Goal: Find specific page/section: Find specific page/section

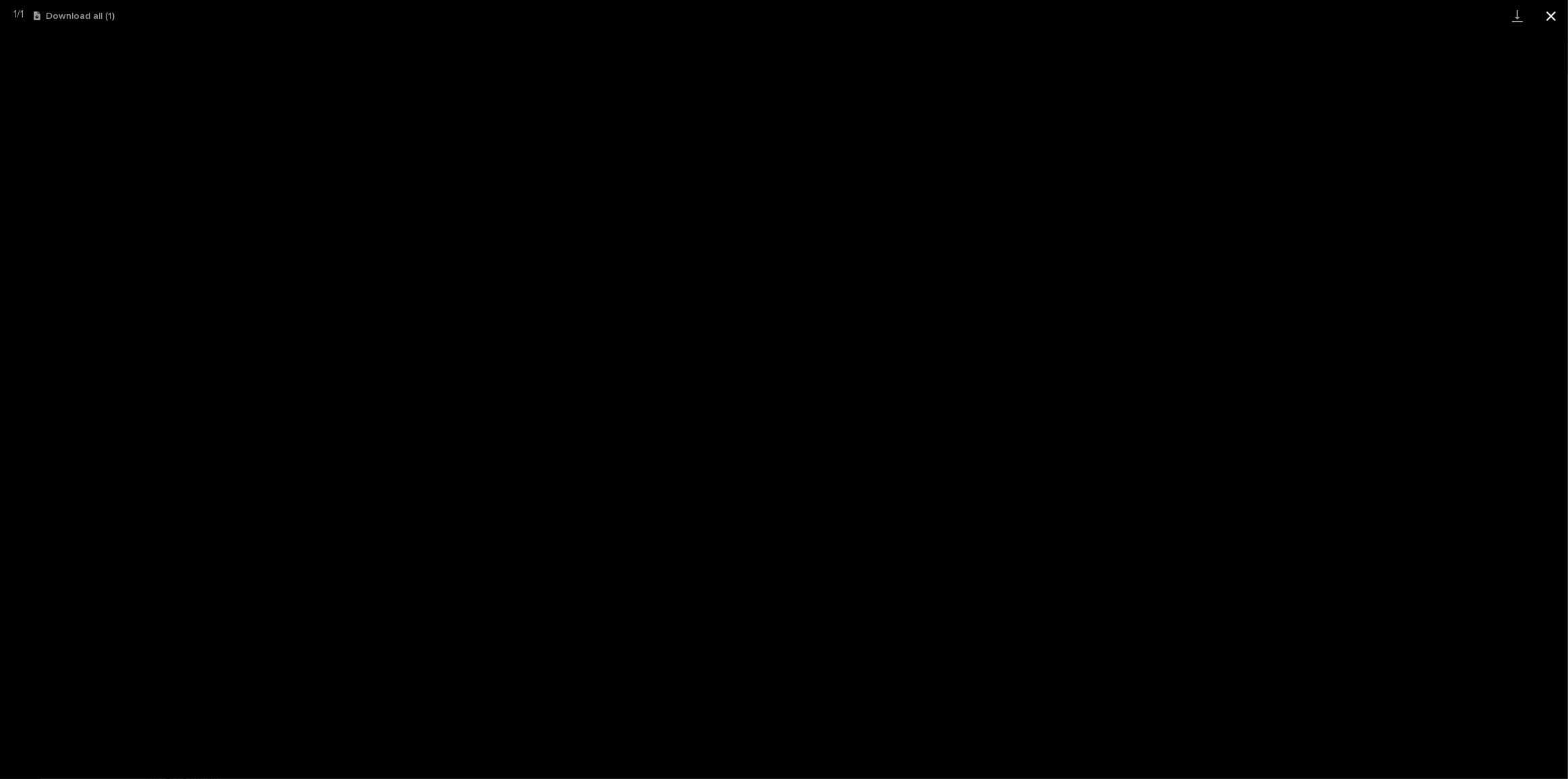
drag, startPoint x: 0, startPoint y: 0, endPoint x: 1550, endPoint y: 13, distance: 1550.1
click at [1550, 13] on button "Close gallery" at bounding box center [1551, 16] width 34 height 32
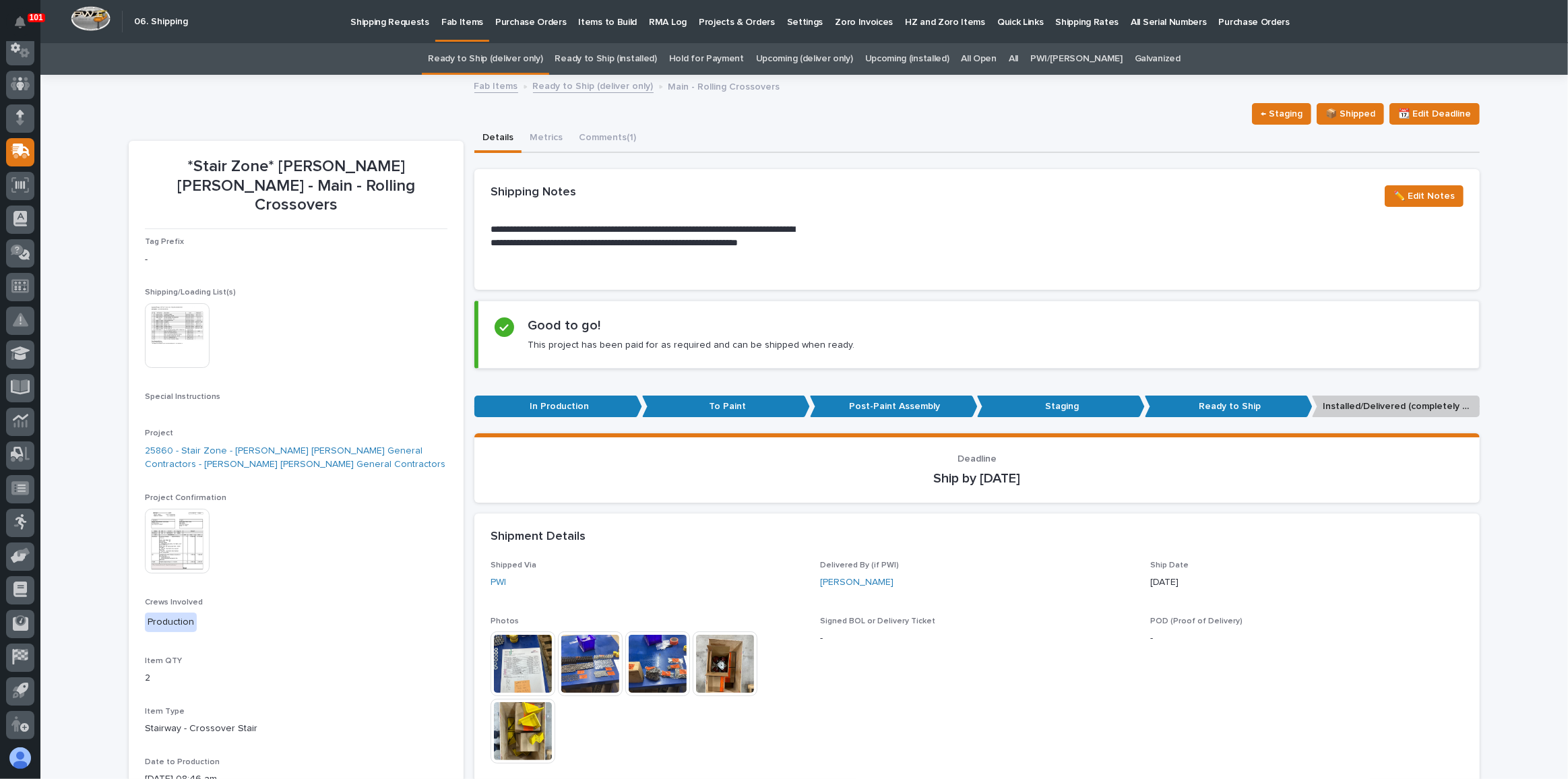
click at [503, 63] on link "Ready to Ship (deliver only)" at bounding box center [485, 59] width 115 height 32
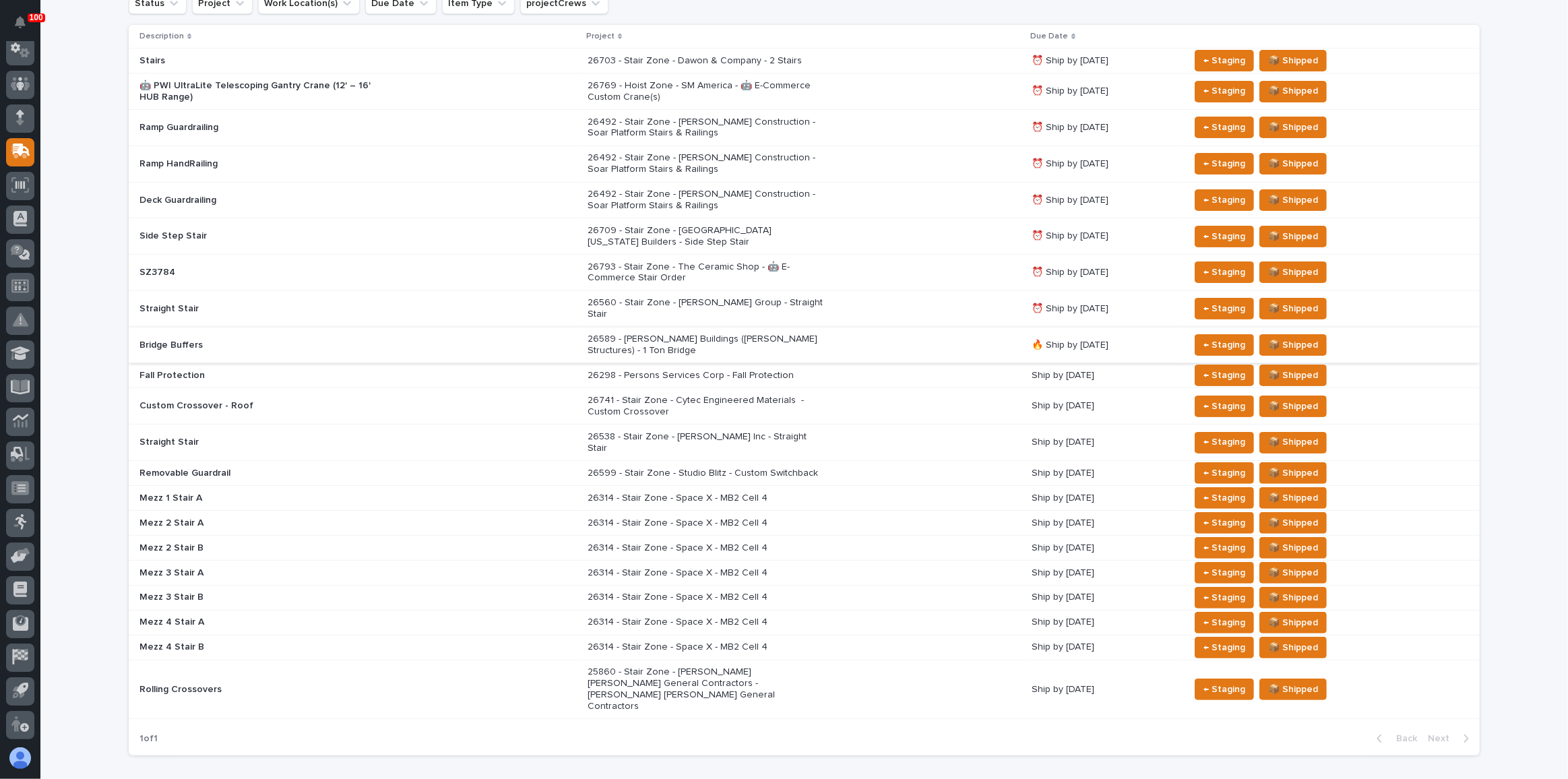
scroll to position [304, 0]
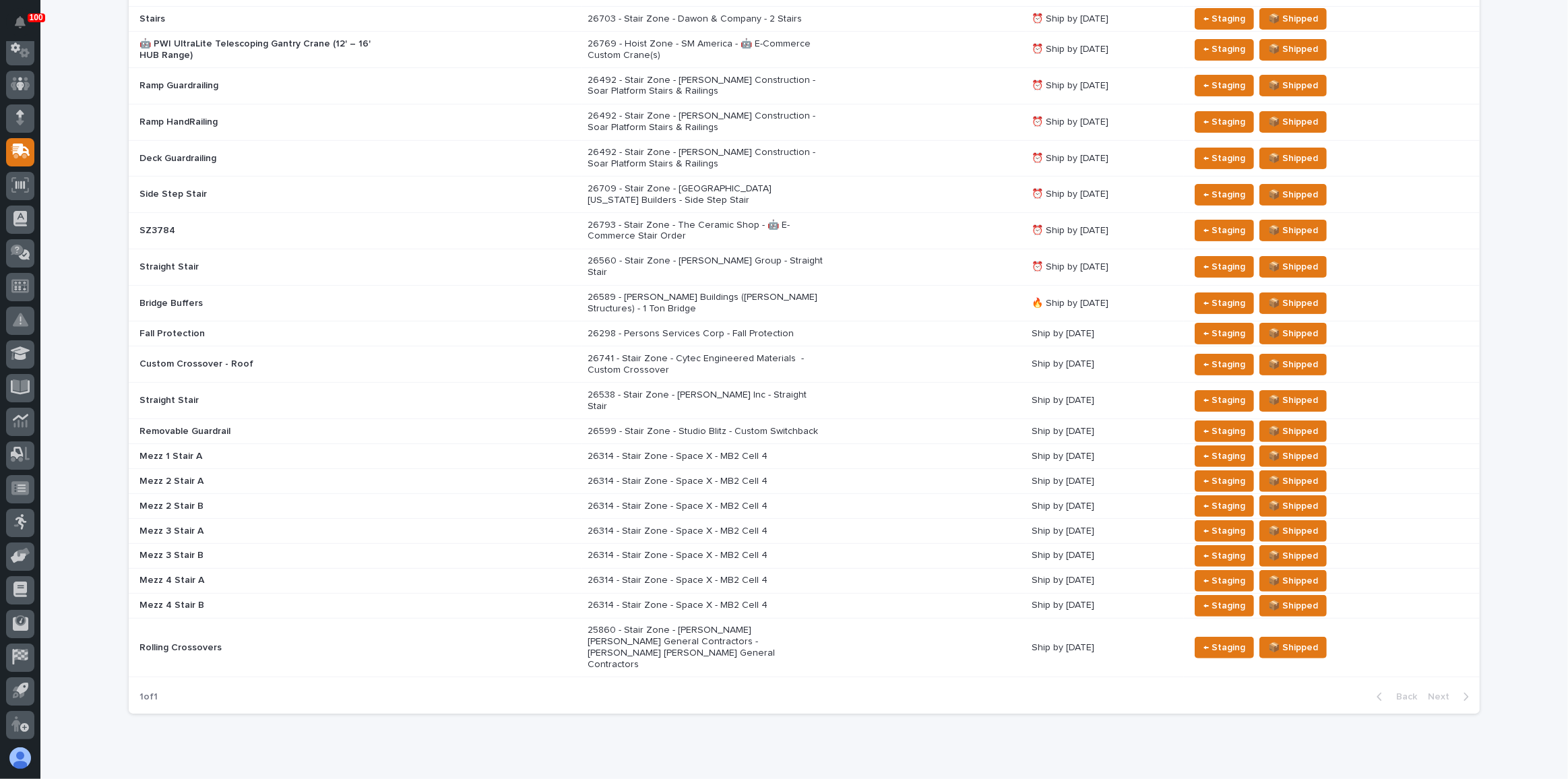
click at [858, 620] on div "25860 - Stair Zone - [PERSON_NAME] [PERSON_NAME] General Contractors - [PERSON_…" at bounding box center [804, 648] width 433 height 56
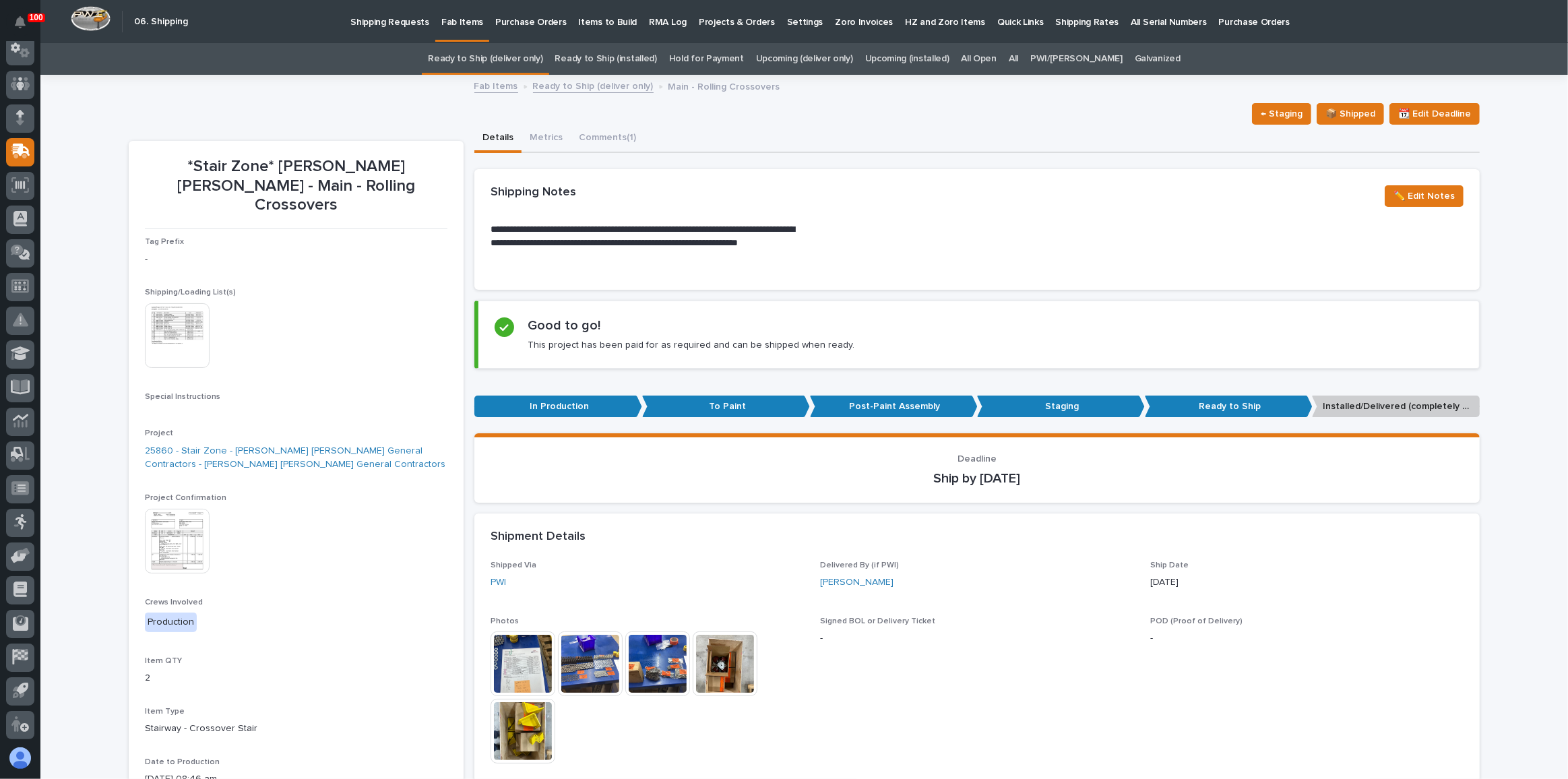
click at [179, 320] on img at bounding box center [177, 336] width 65 height 65
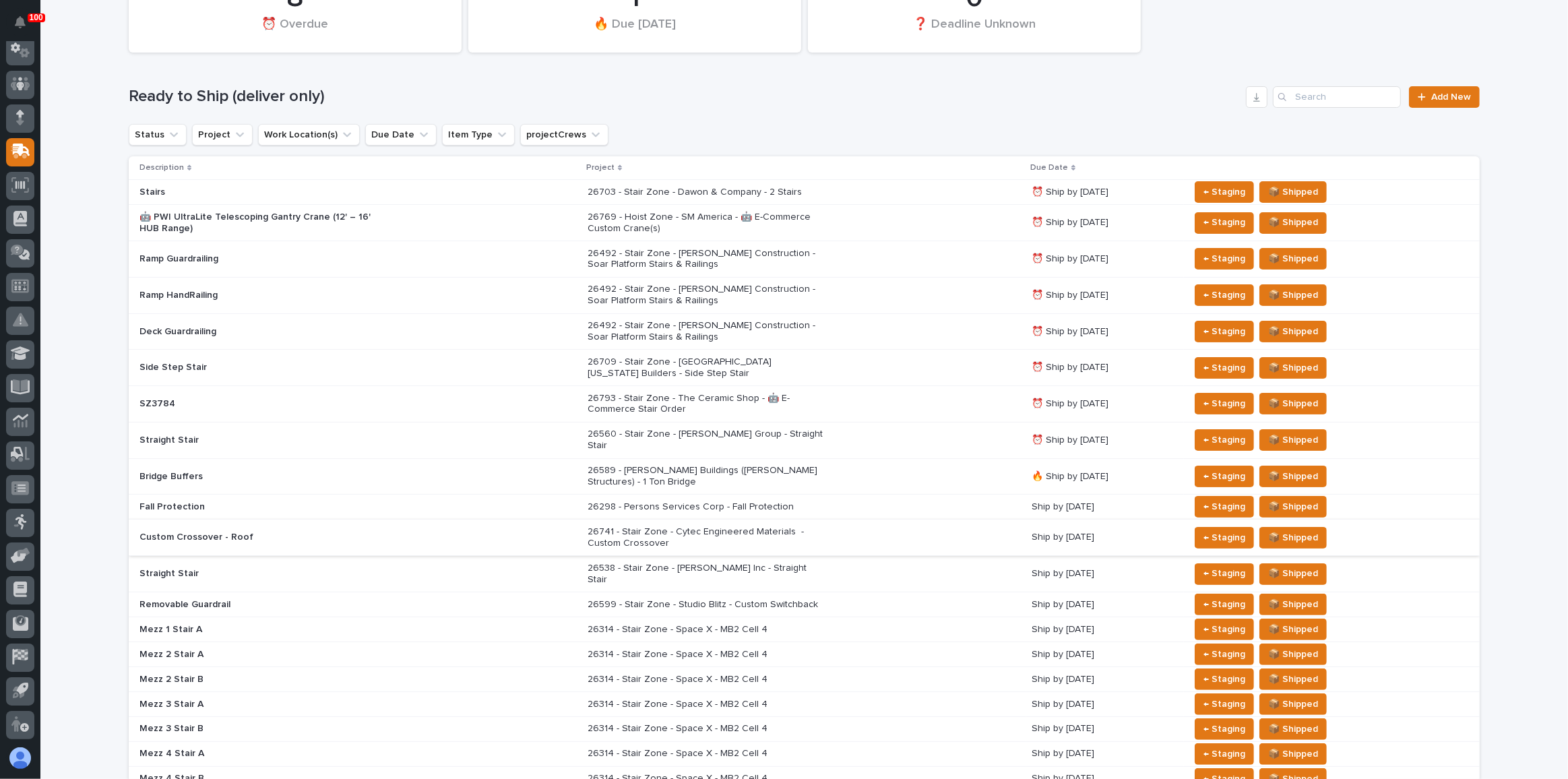
scroll to position [165, 0]
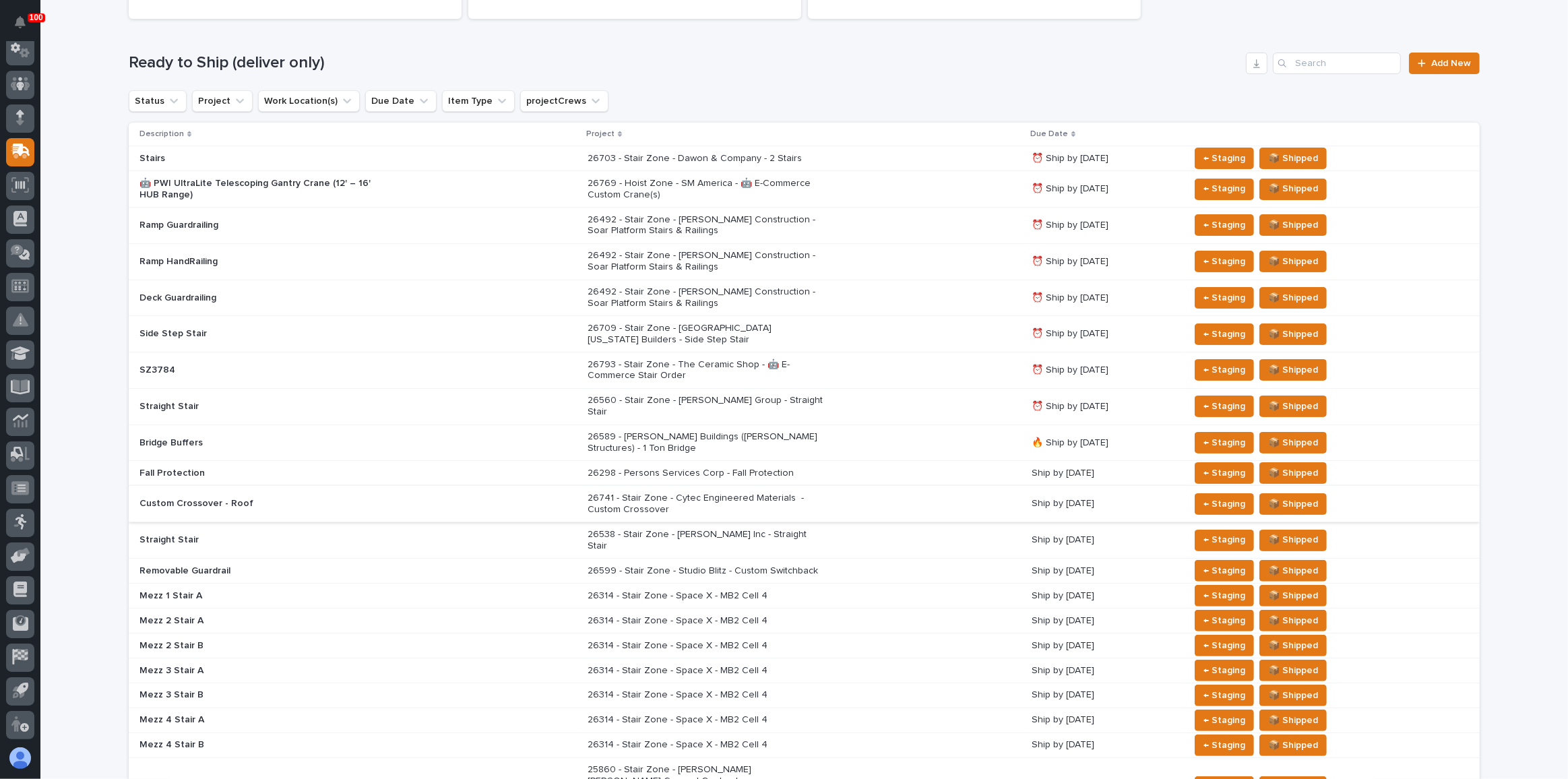
click at [711, 323] on p "26709 - Stair Zone - [GEOGRAPHIC_DATA] [US_STATE] Builders - Side Step Stair" at bounding box center [705, 335] width 236 height 23
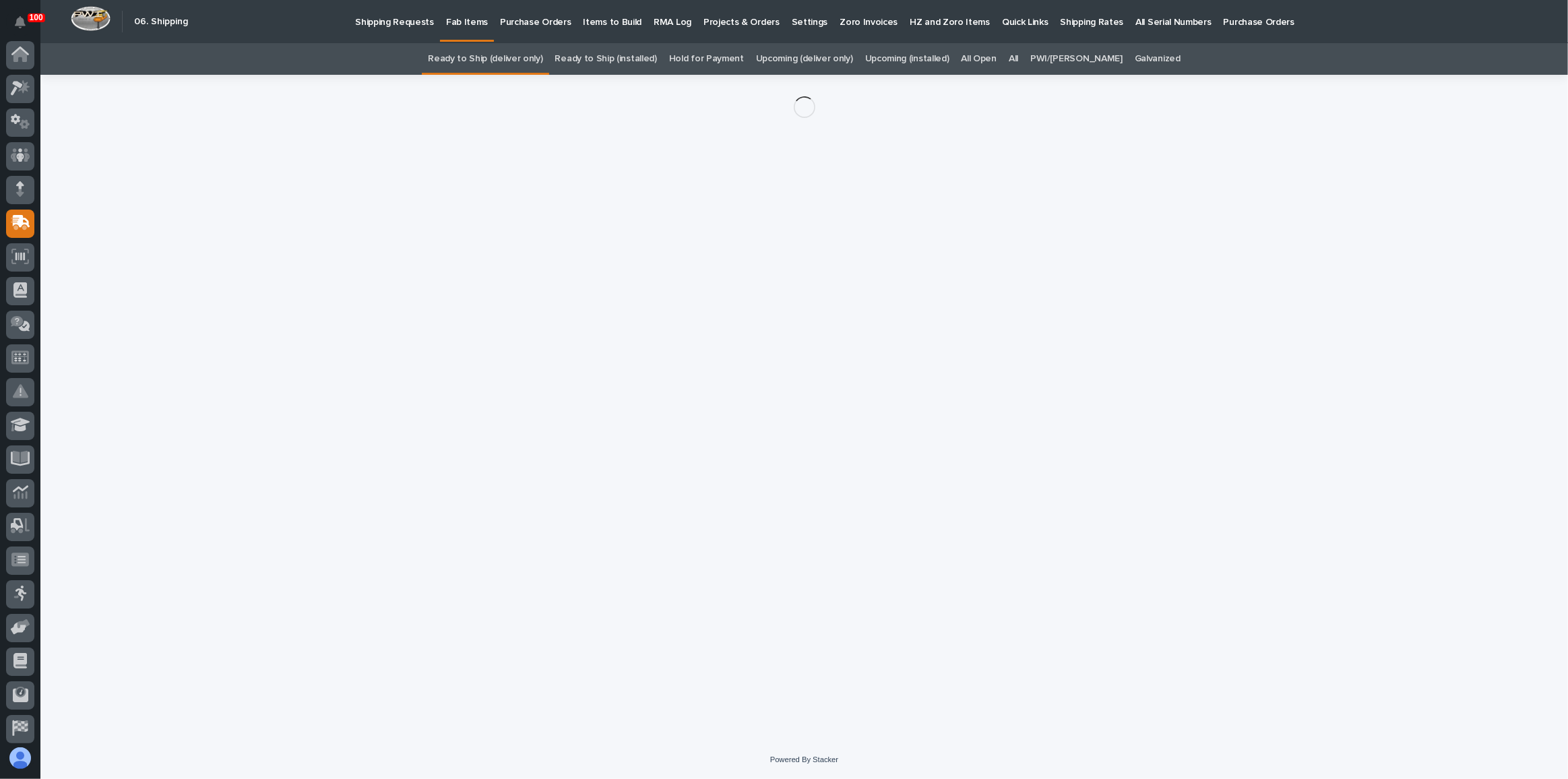
scroll to position [71, 0]
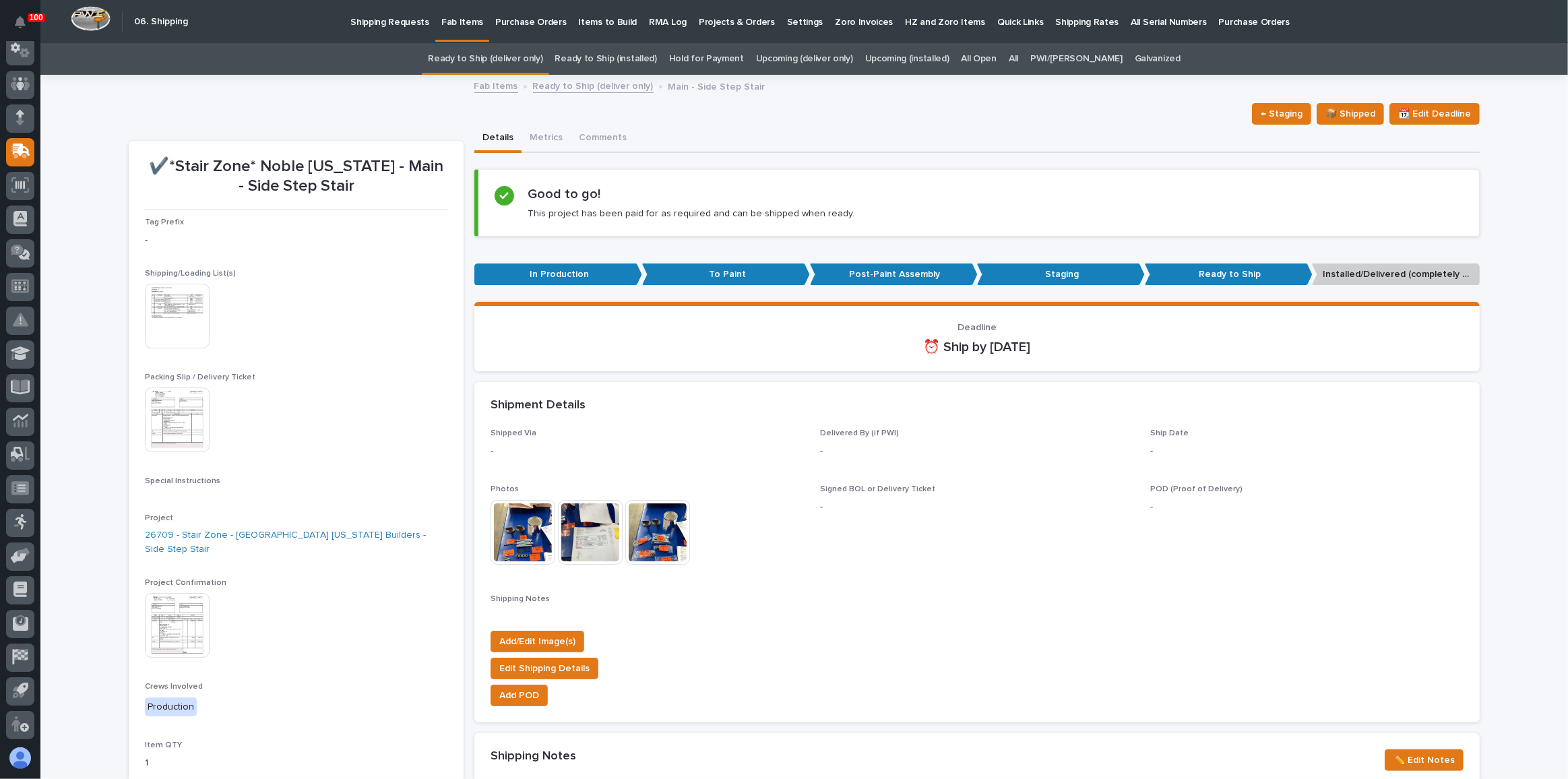
click at [181, 306] on img at bounding box center [177, 316] width 65 height 65
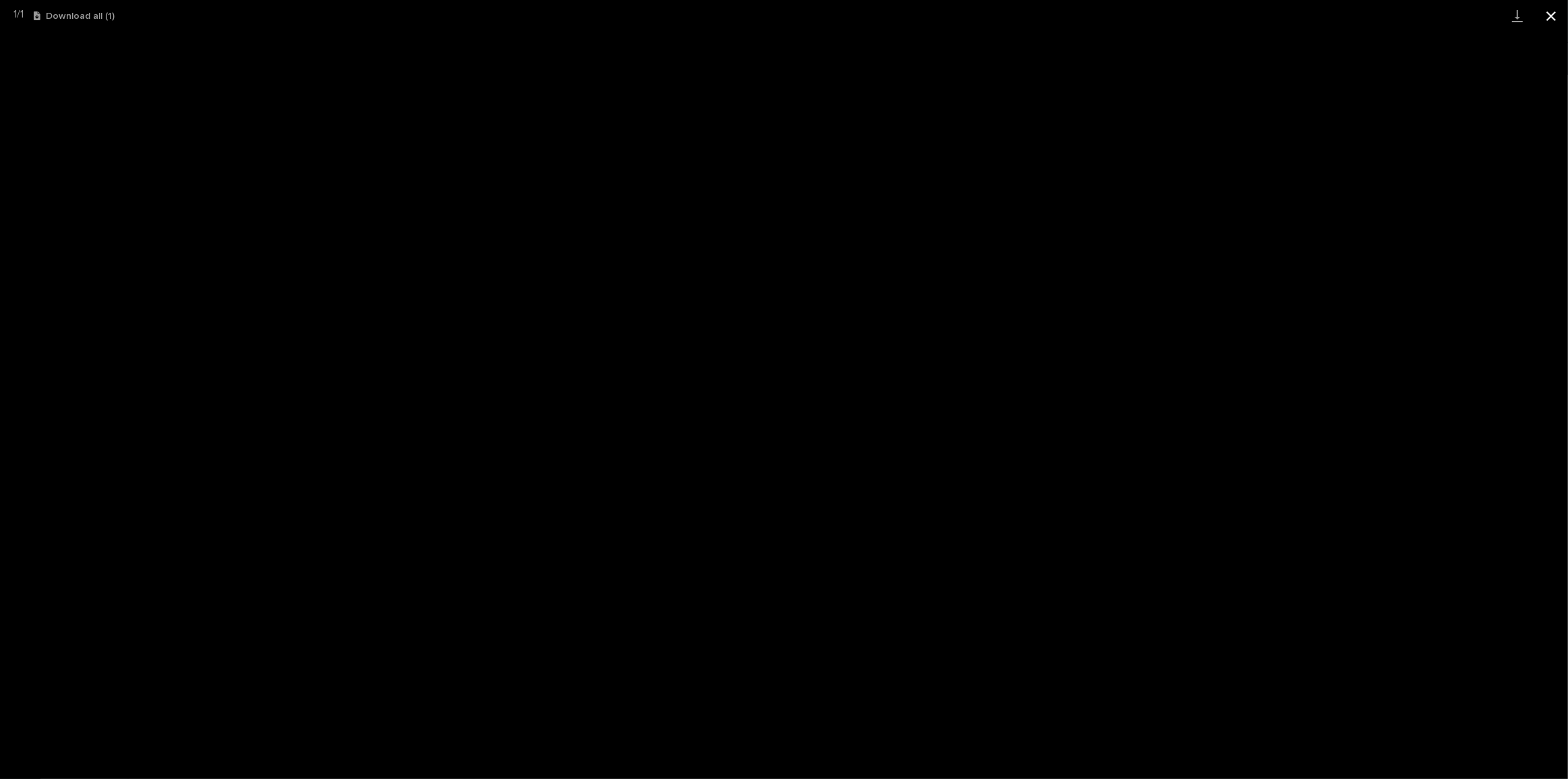
click at [1556, 14] on button "Close gallery" at bounding box center [1551, 16] width 34 height 32
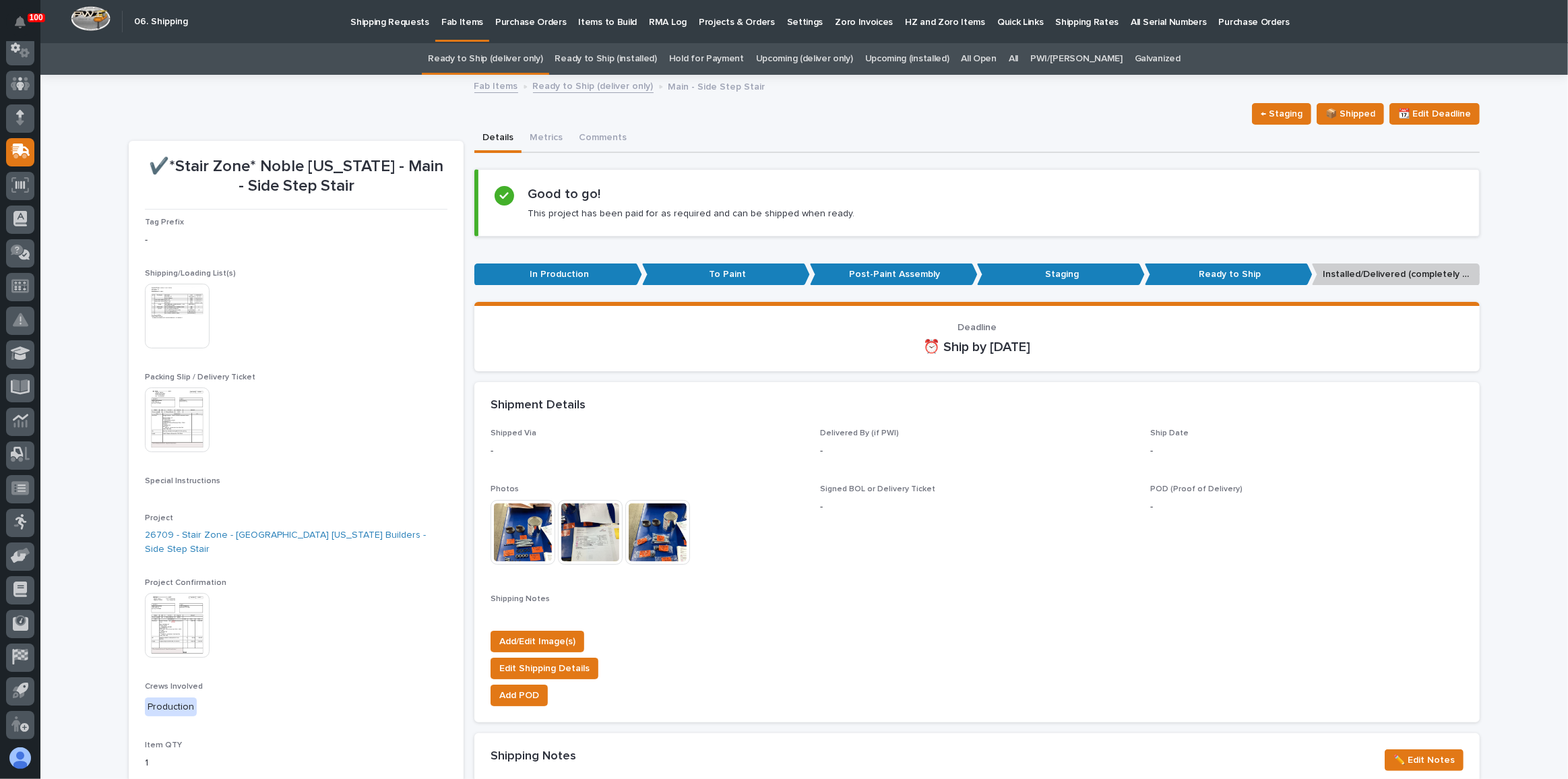
click at [528, 61] on link "Ready to Ship (deliver only)" at bounding box center [485, 59] width 115 height 32
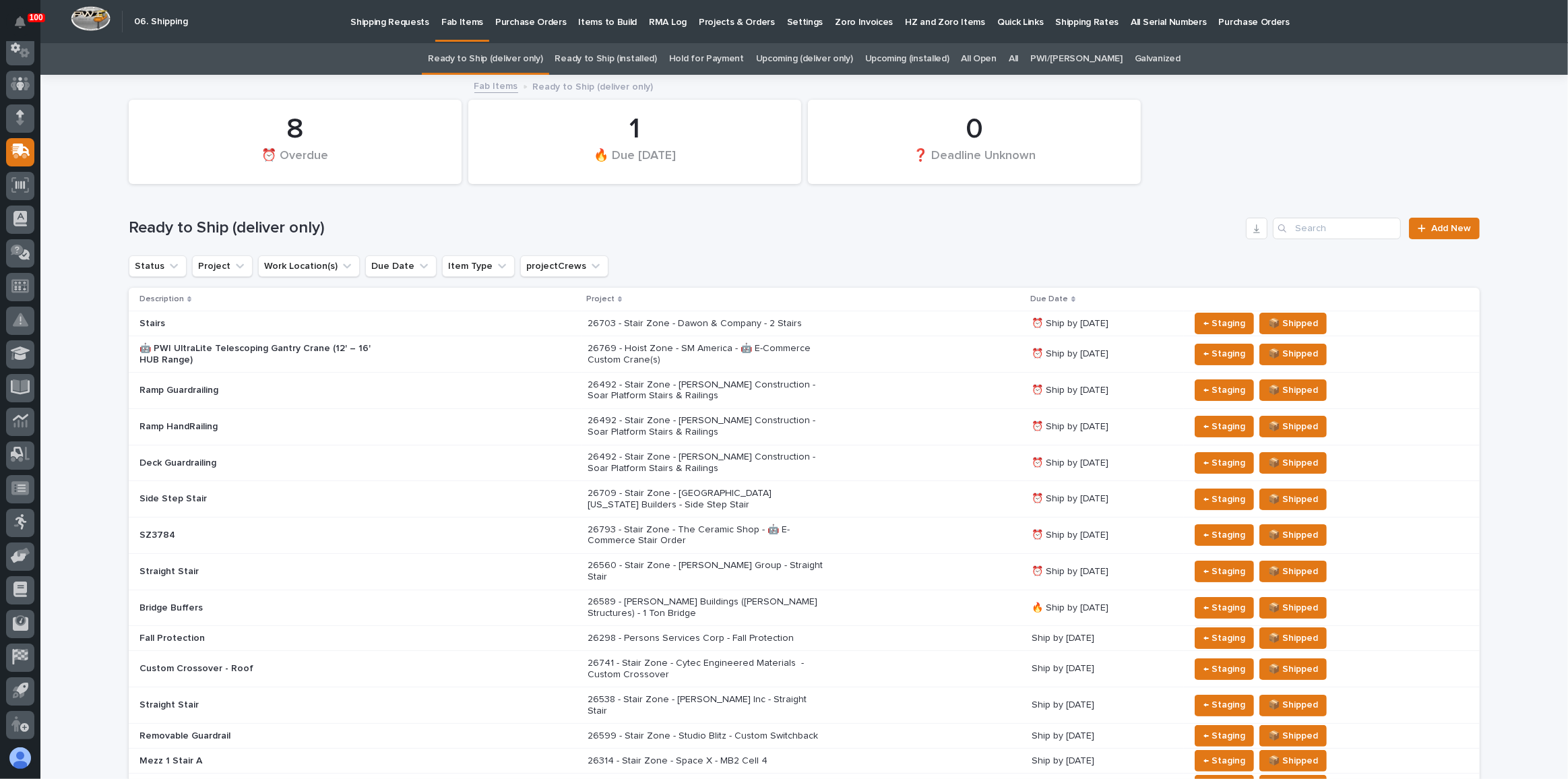
scroll to position [304, 0]
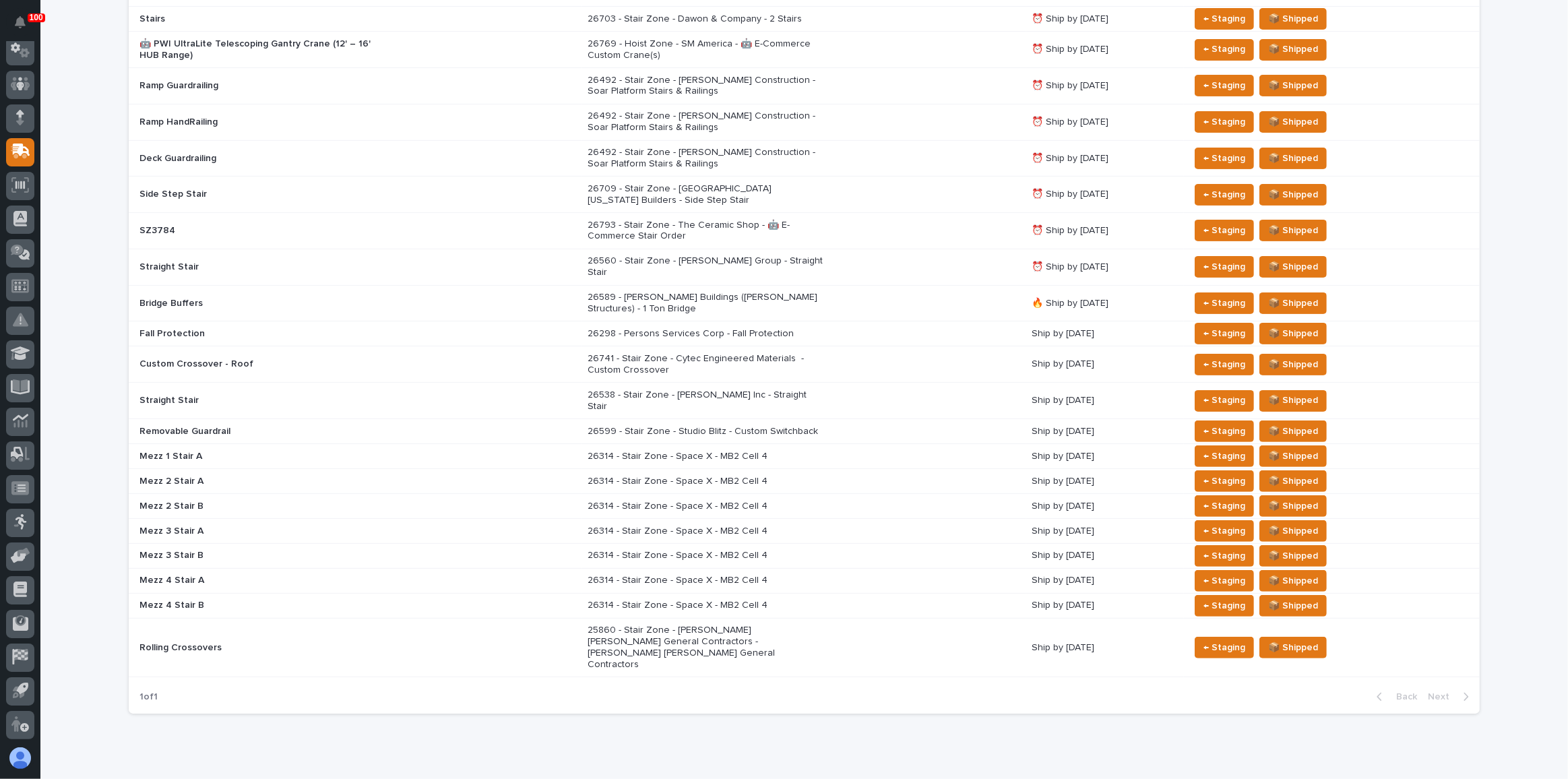
click at [821, 620] on div "25860 - Stair Zone - [PERSON_NAME] [PERSON_NAME] General Contractors - [PERSON_…" at bounding box center [804, 648] width 433 height 56
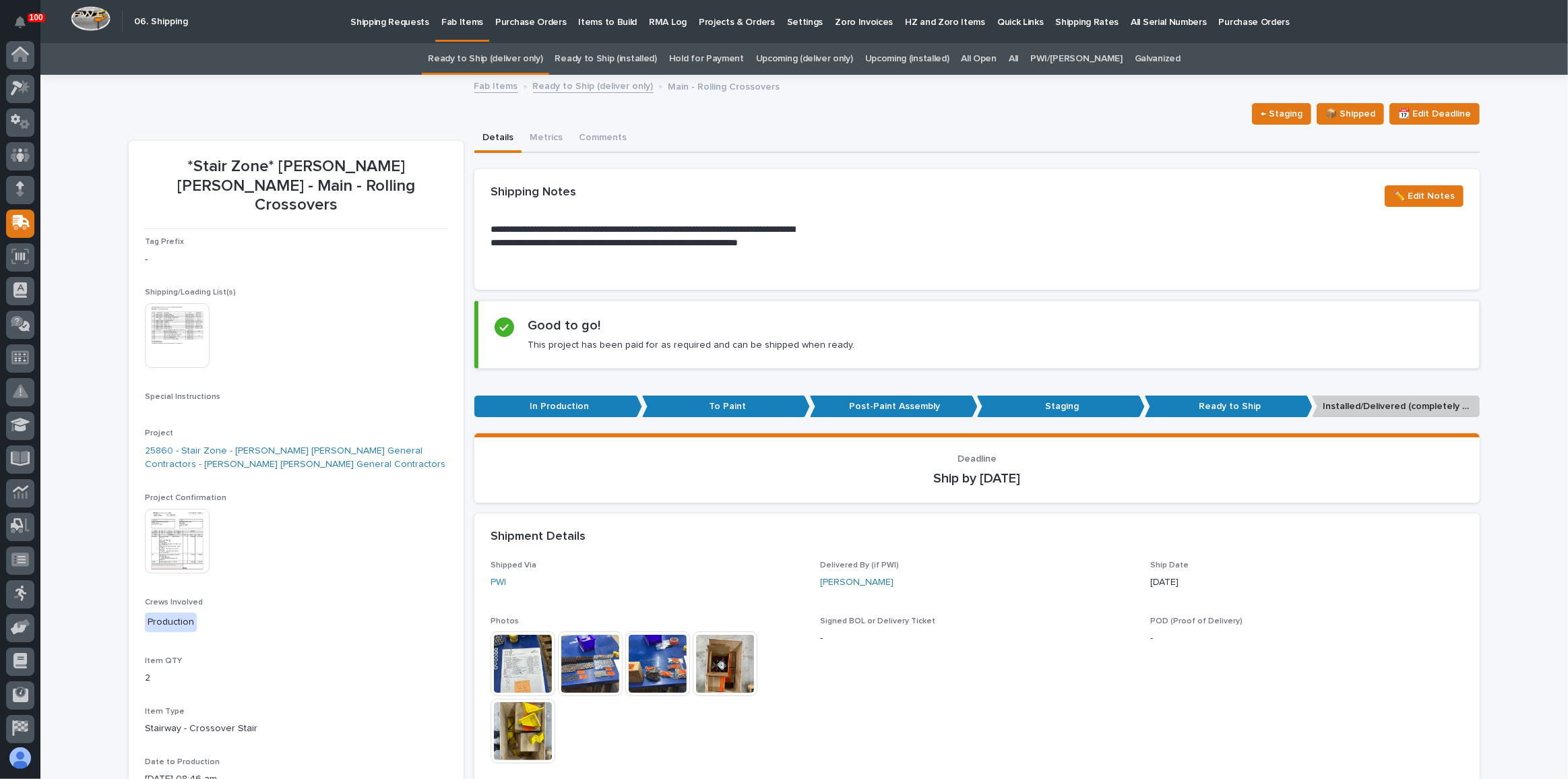
scroll to position [43, 0]
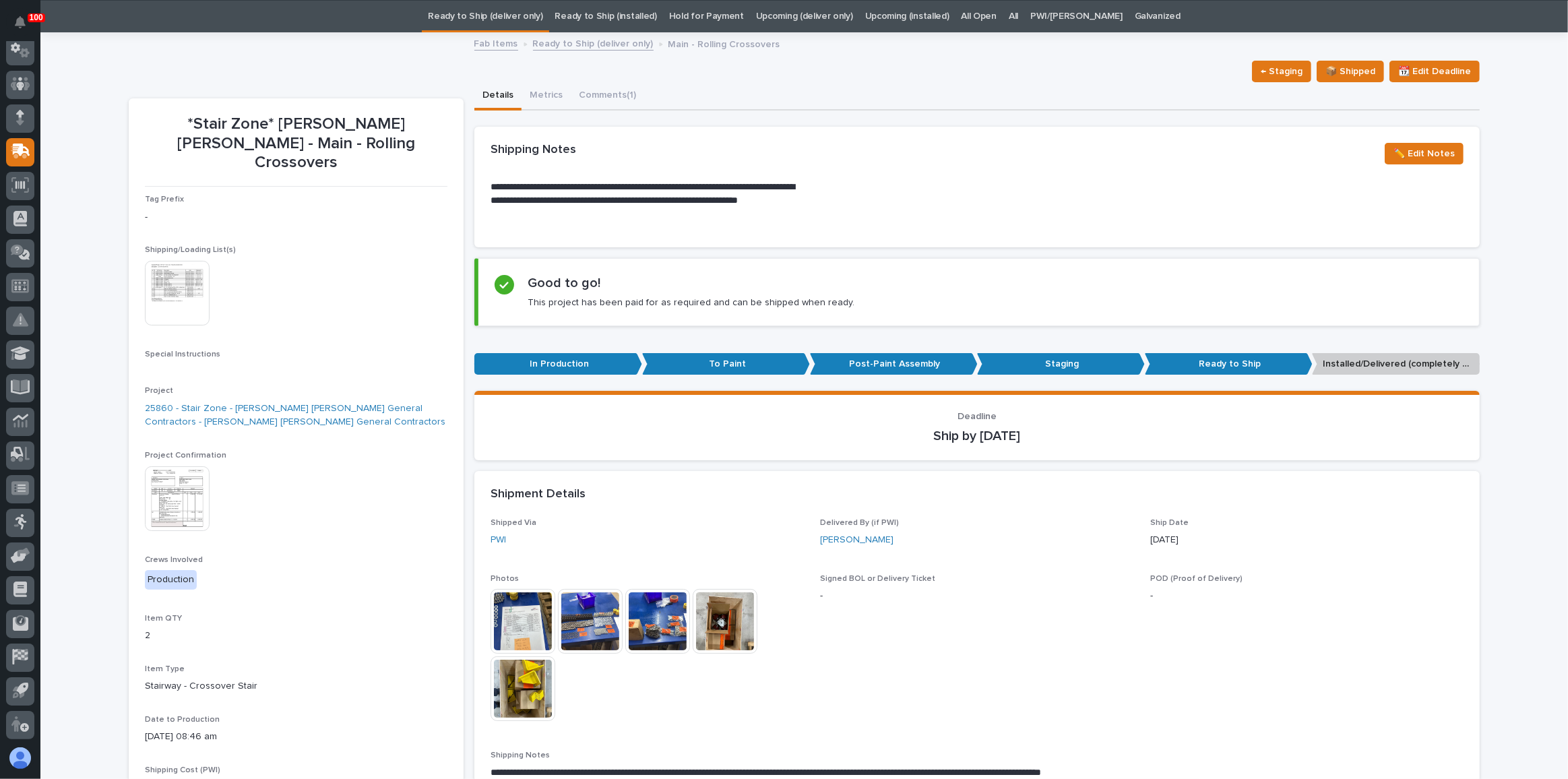
click at [169, 285] on img at bounding box center [177, 294] width 65 height 65
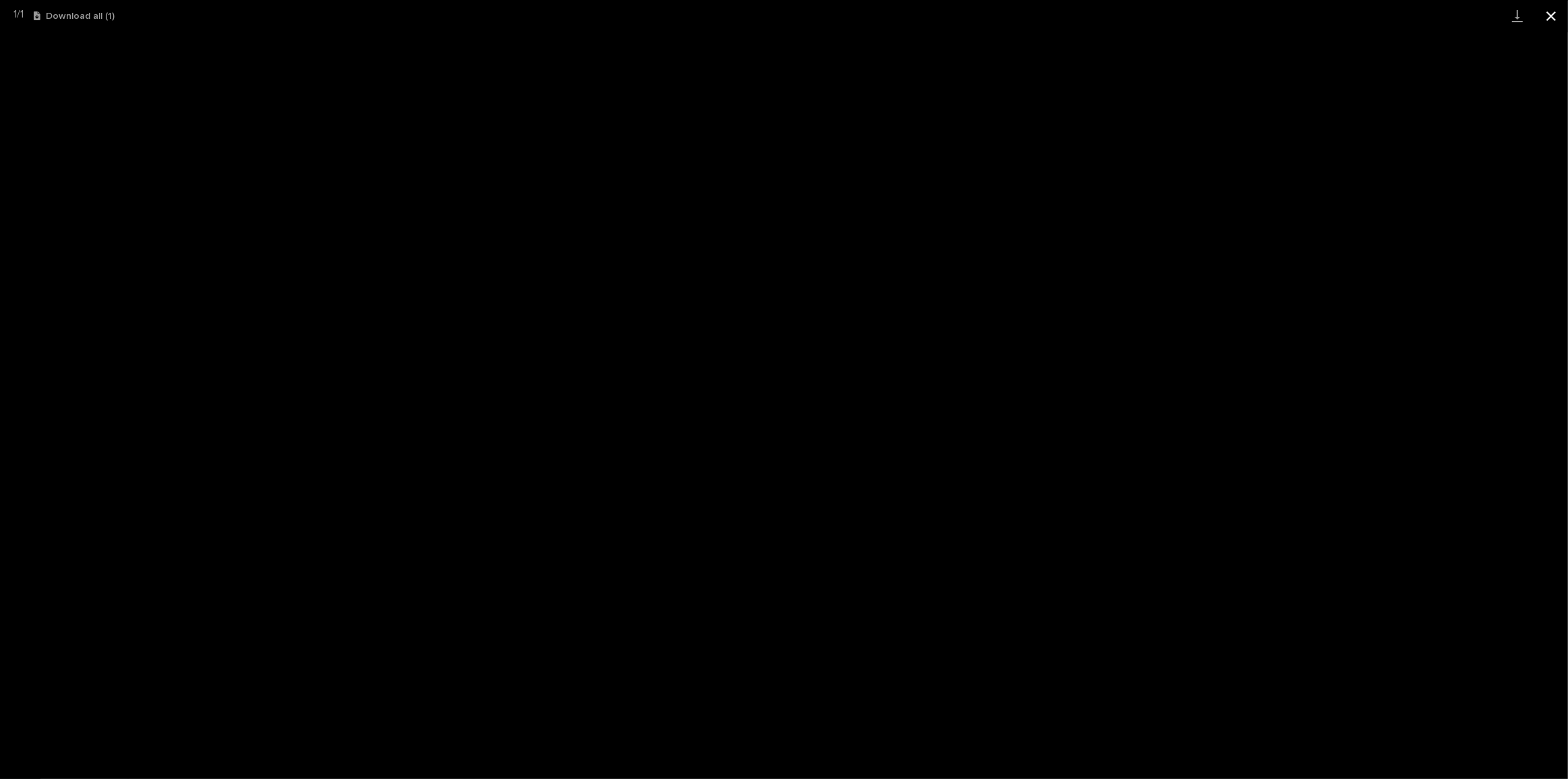
click at [1546, 14] on button "Close gallery" at bounding box center [1551, 16] width 34 height 32
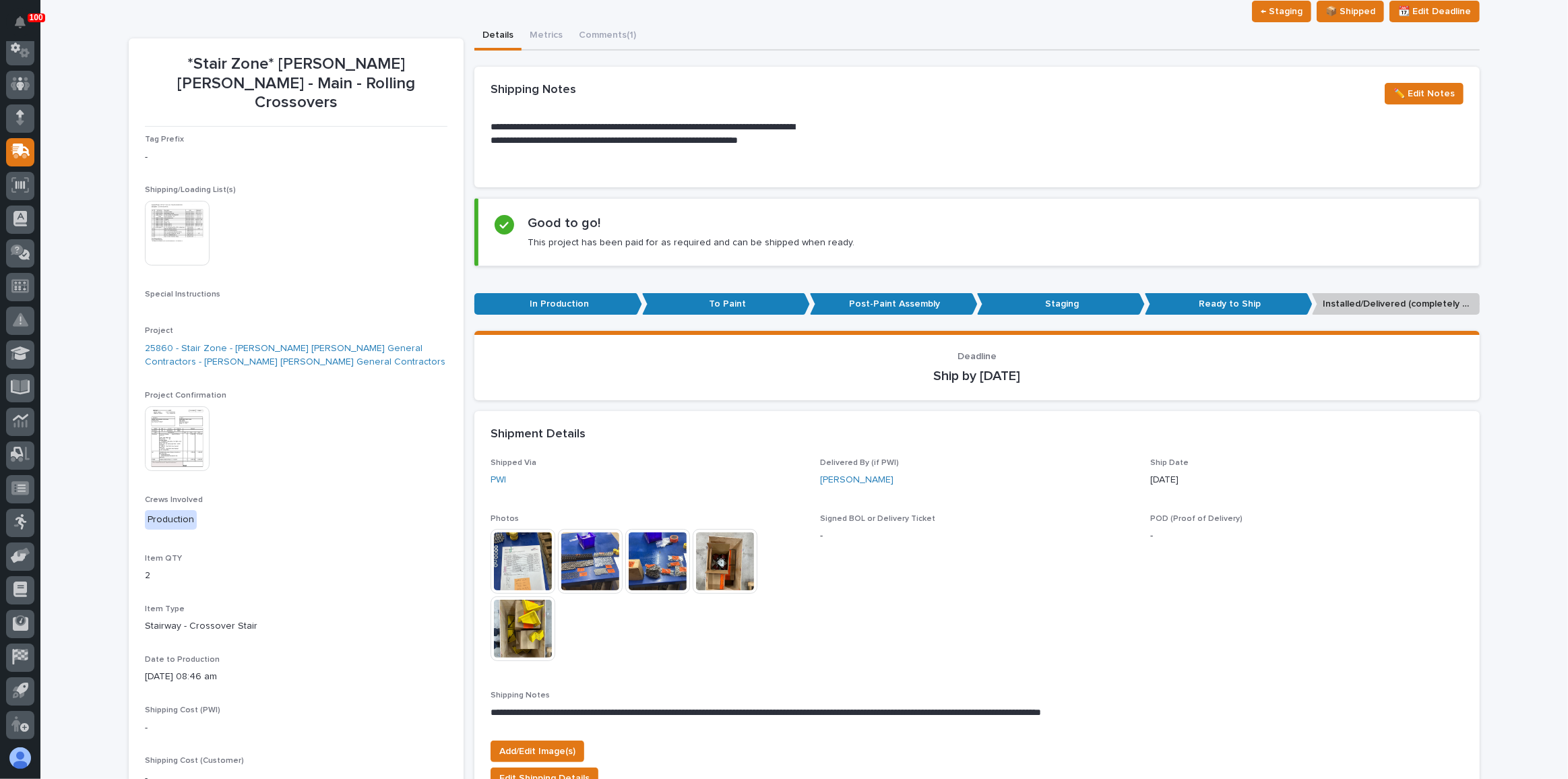
scroll to position [104, 0]
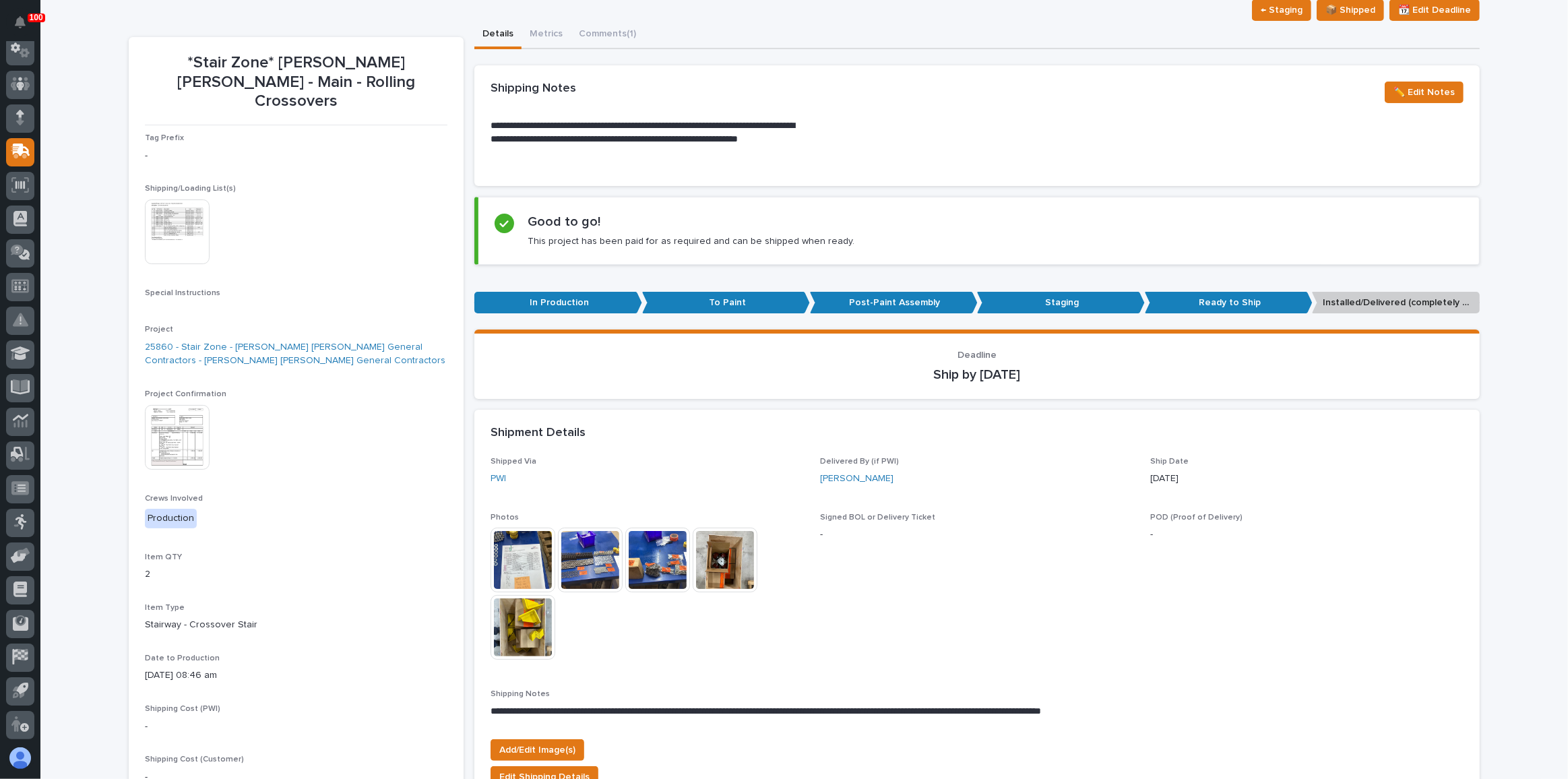
click at [155, 221] on img at bounding box center [177, 232] width 65 height 65
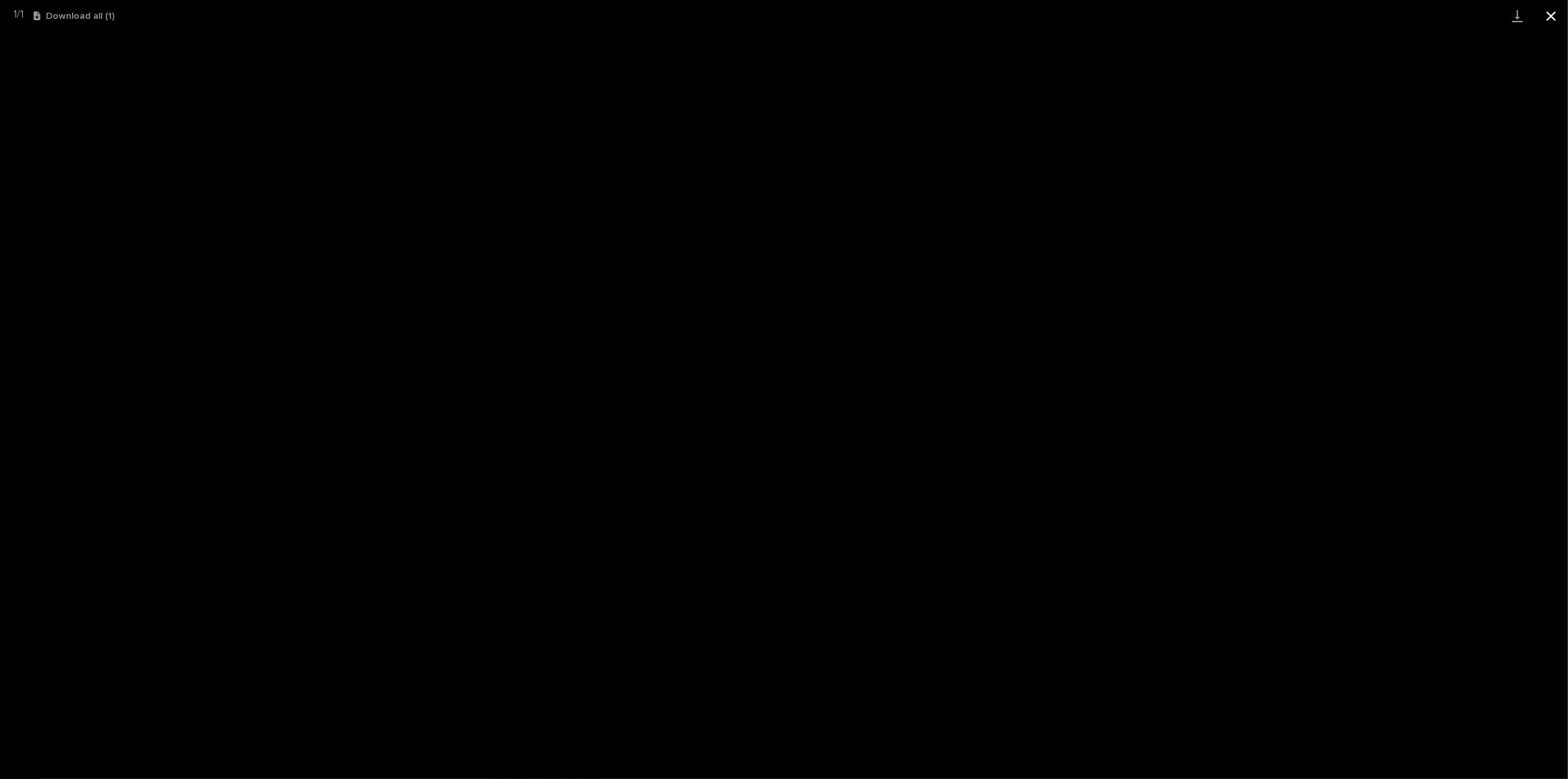
click at [1543, 17] on button "Close gallery" at bounding box center [1551, 16] width 34 height 32
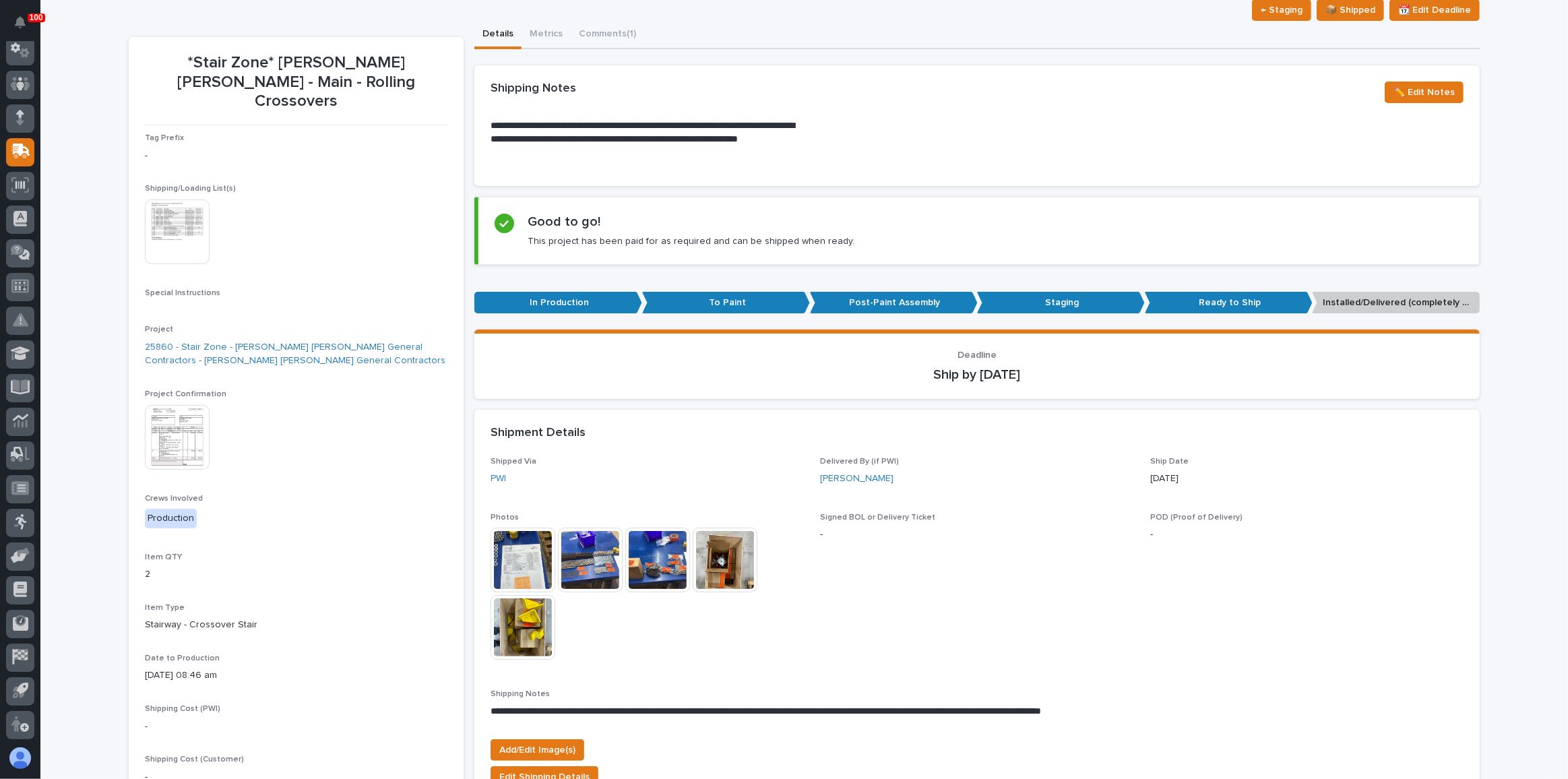
scroll to position [0, 0]
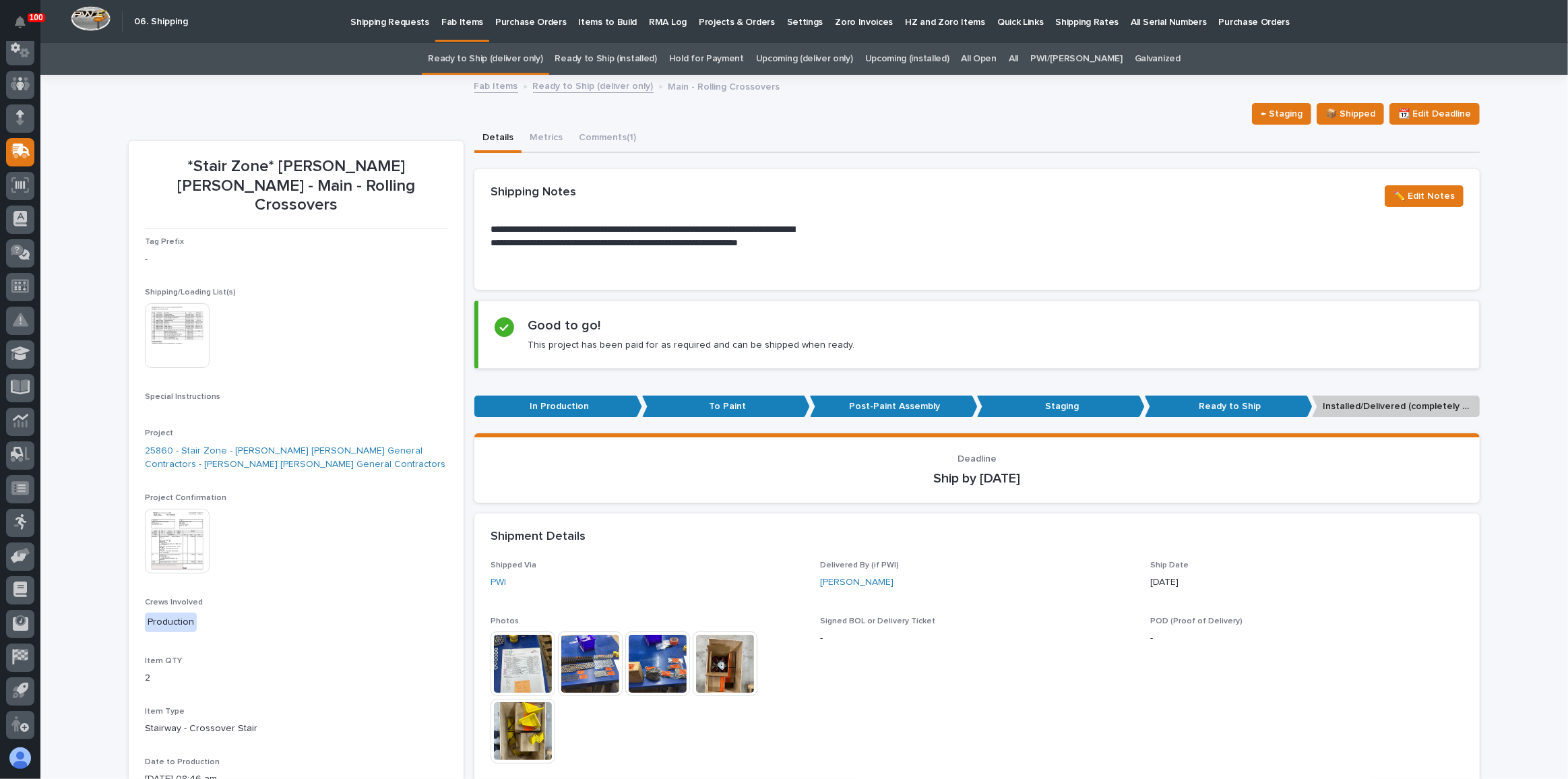
click at [519, 56] on link "Ready to Ship (deliver only)" at bounding box center [485, 59] width 115 height 32
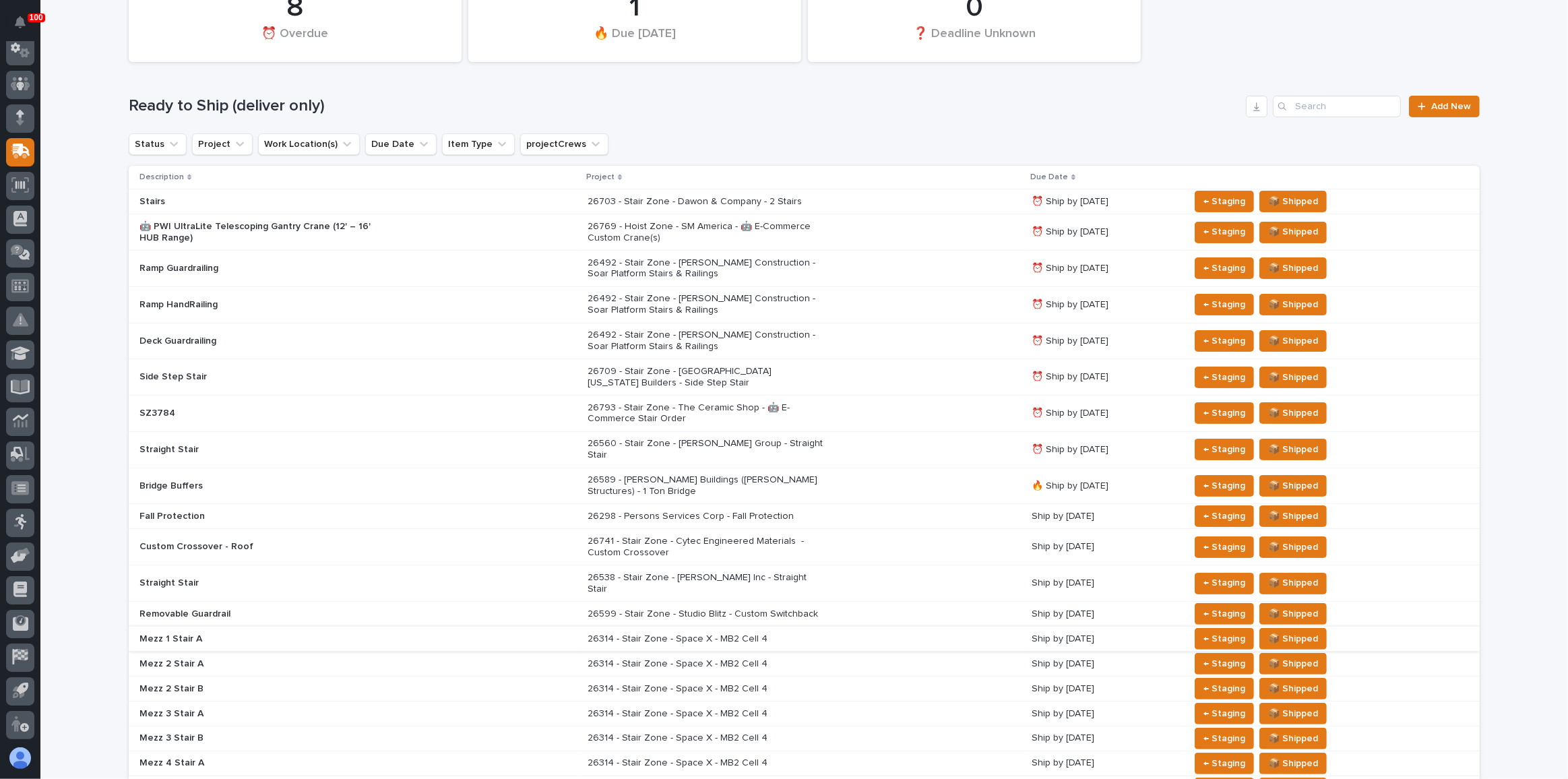
scroll to position [183, 0]
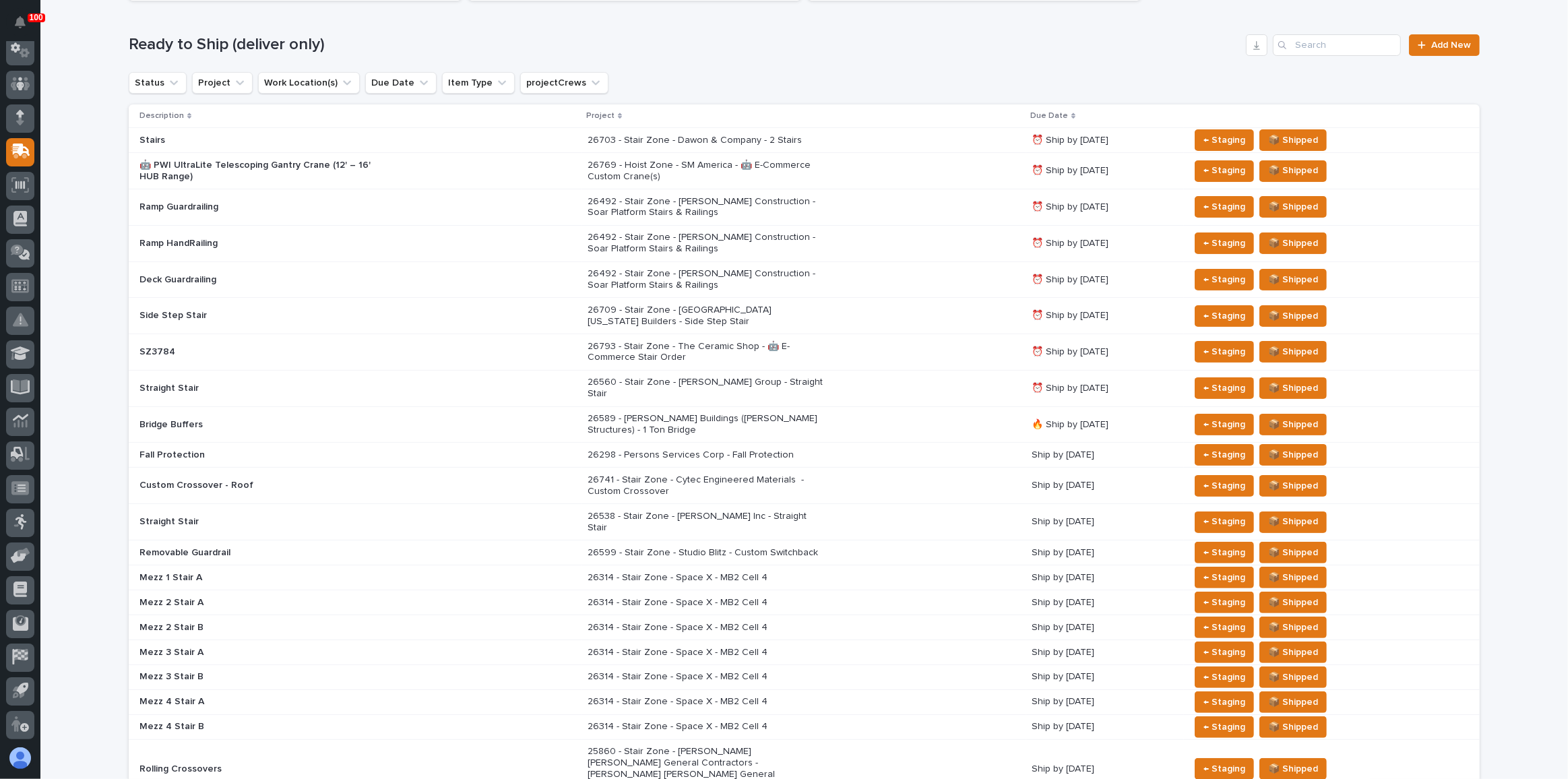
click at [871, 741] on div "25860 - Stair Zone - [PERSON_NAME] [PERSON_NAME] General Contractors - [PERSON_…" at bounding box center [804, 769] width 433 height 56
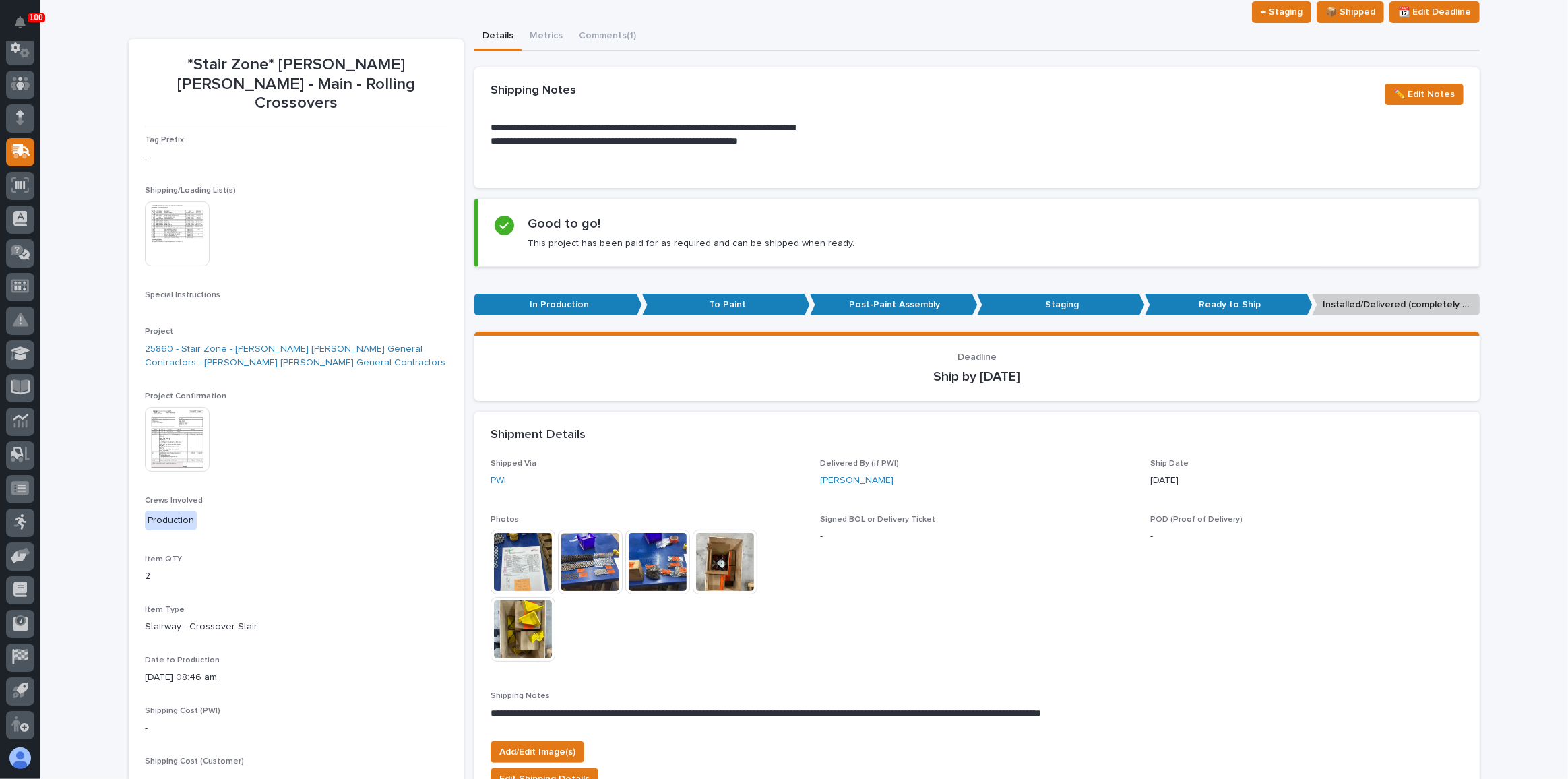
scroll to position [104, 0]
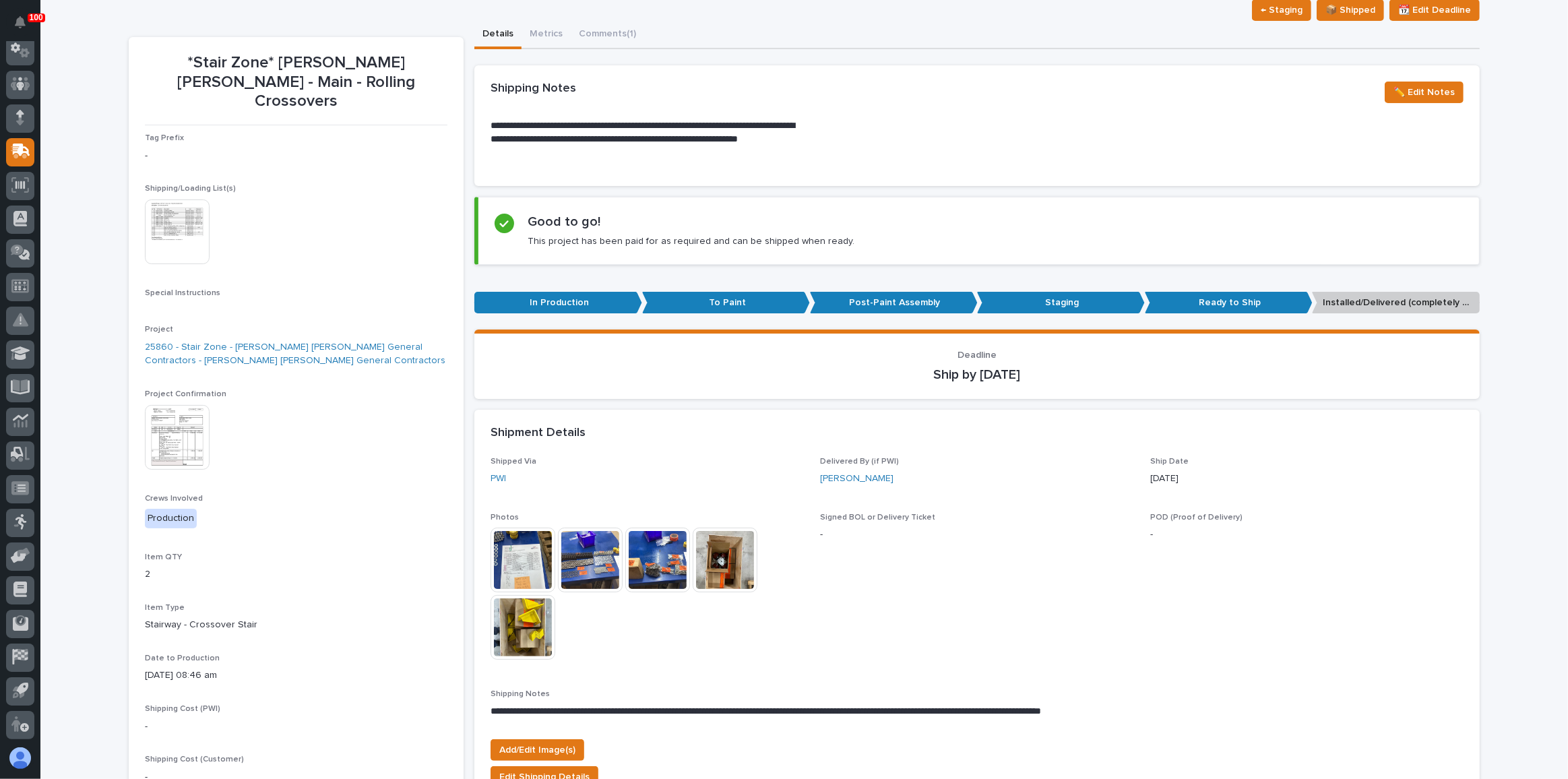
click at [184, 416] on img at bounding box center [177, 438] width 65 height 65
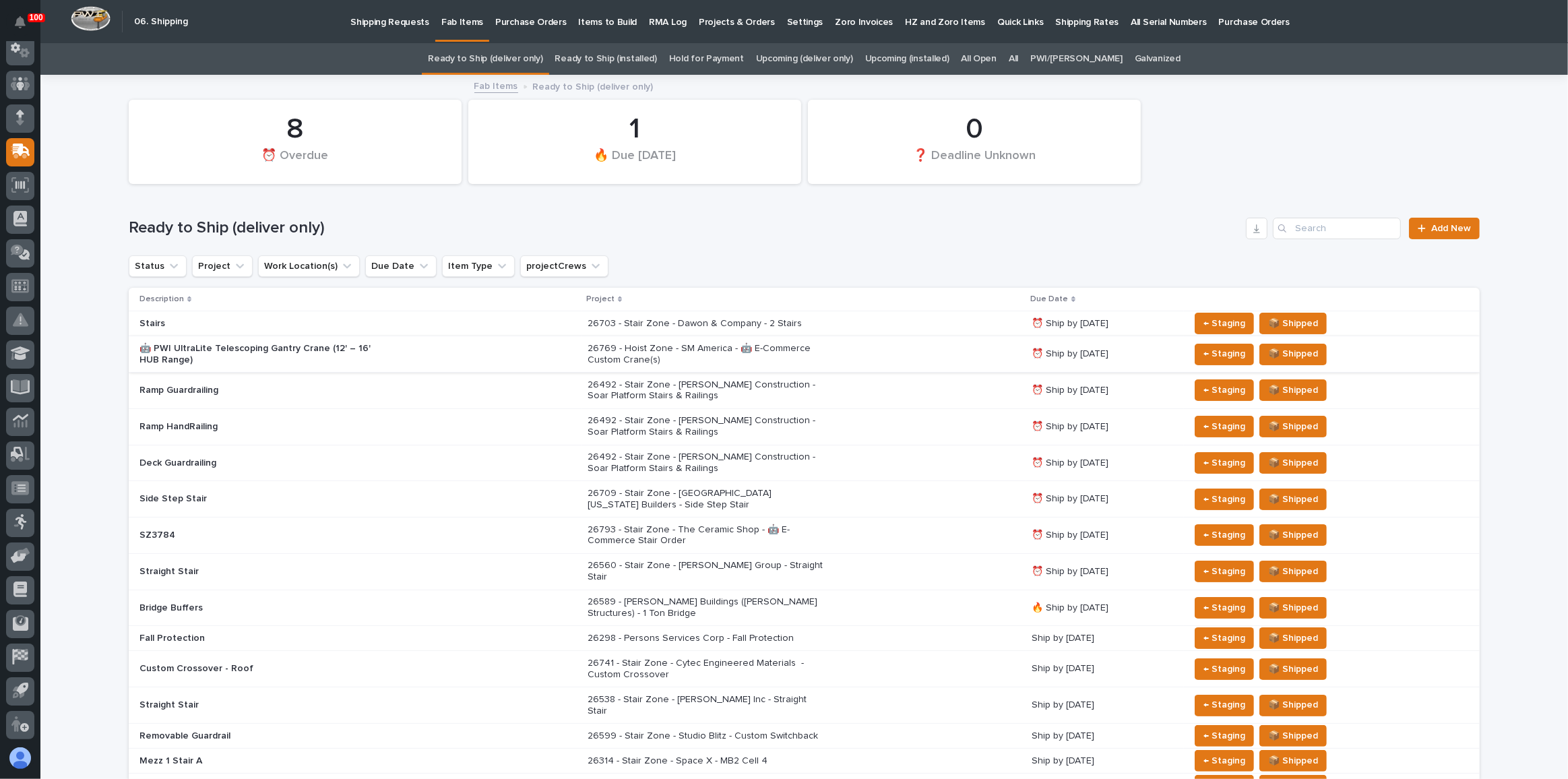
scroll to position [43, 0]
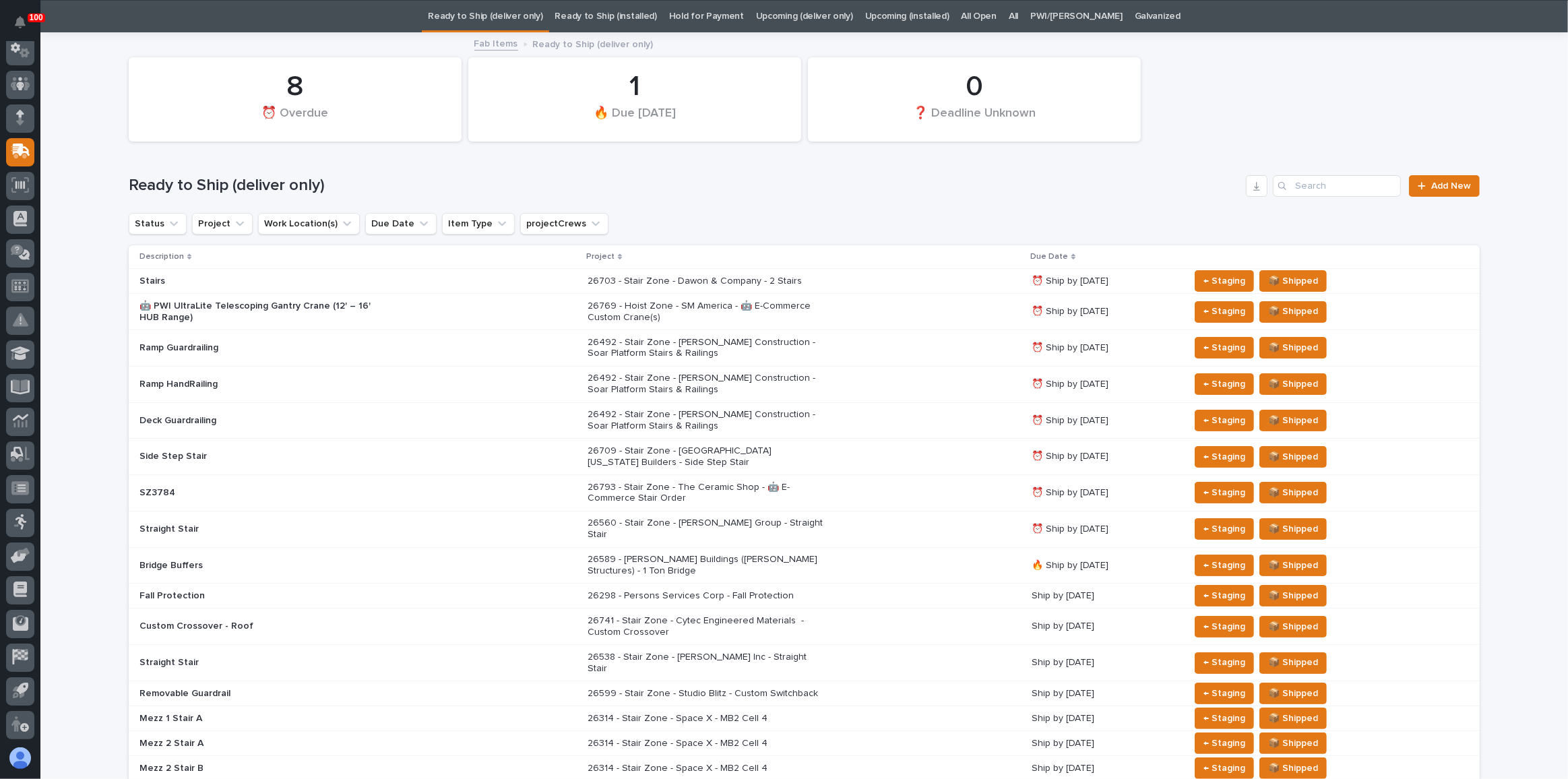
click at [843, 441] on div "26709 - Stair Zone - [GEOGRAPHIC_DATA] [US_STATE] Builders - Side Step Stair" at bounding box center [804, 457] width 433 height 34
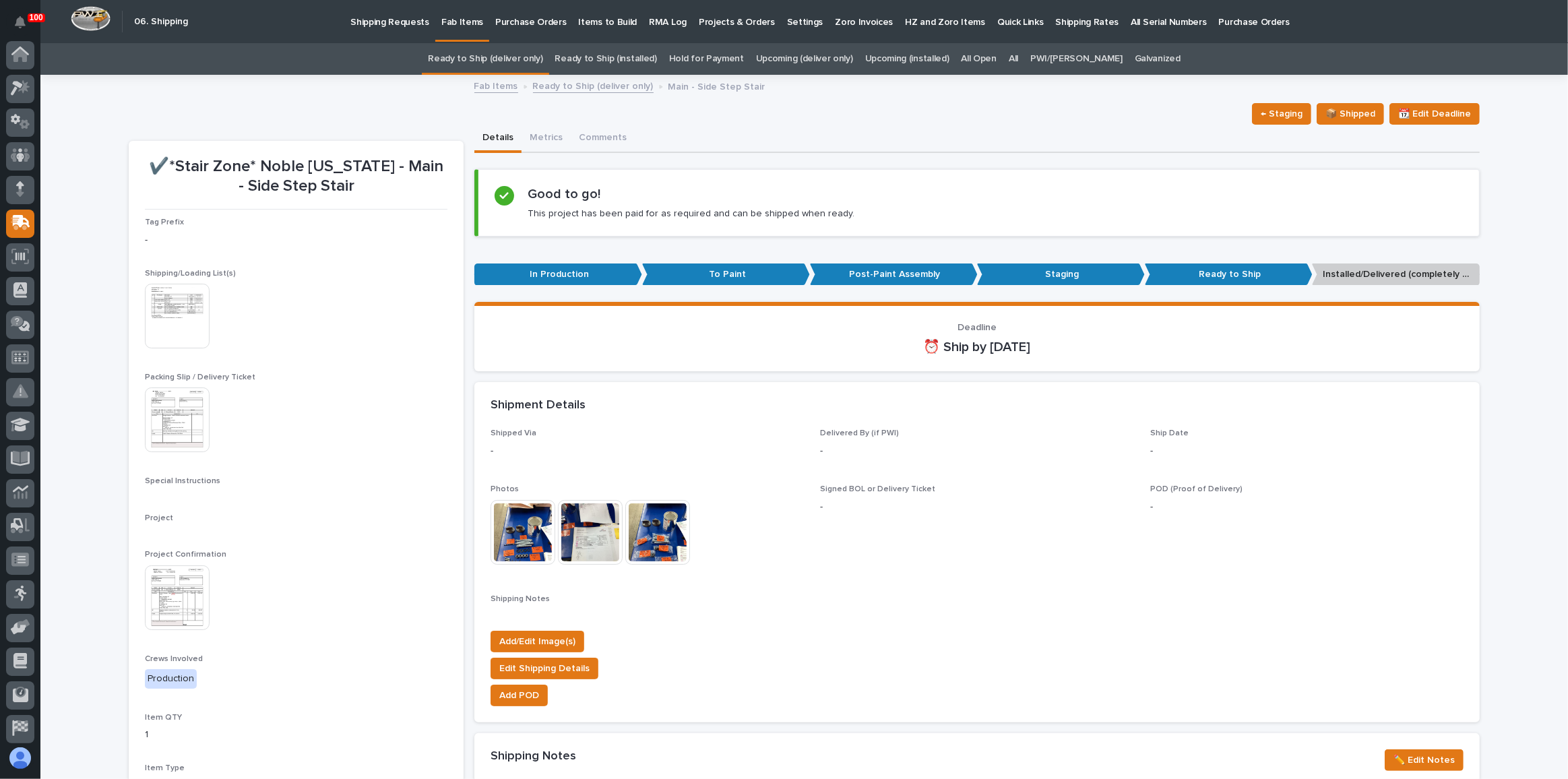
scroll to position [71, 0]
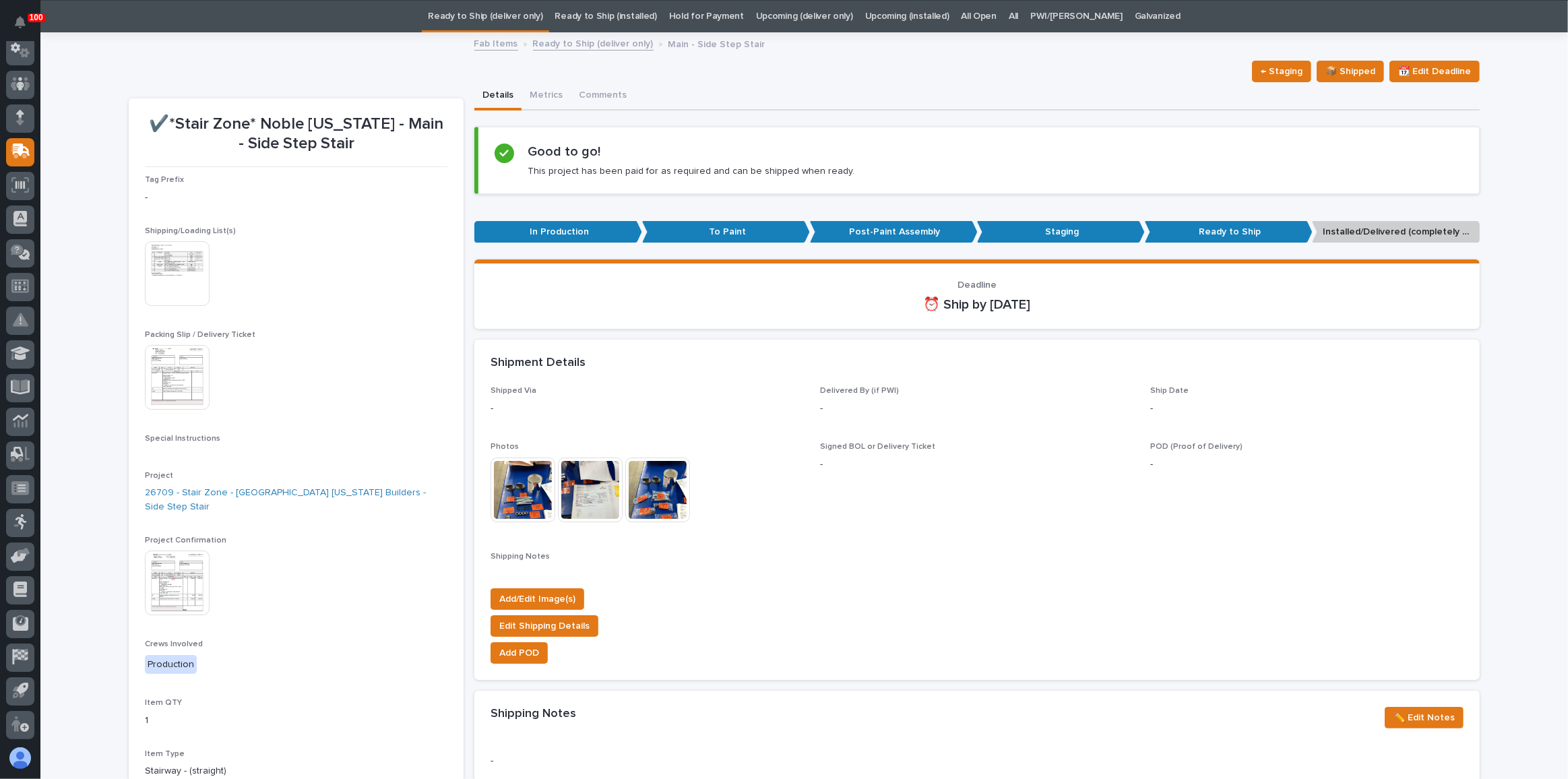
click at [180, 571] on img at bounding box center [177, 583] width 65 height 65
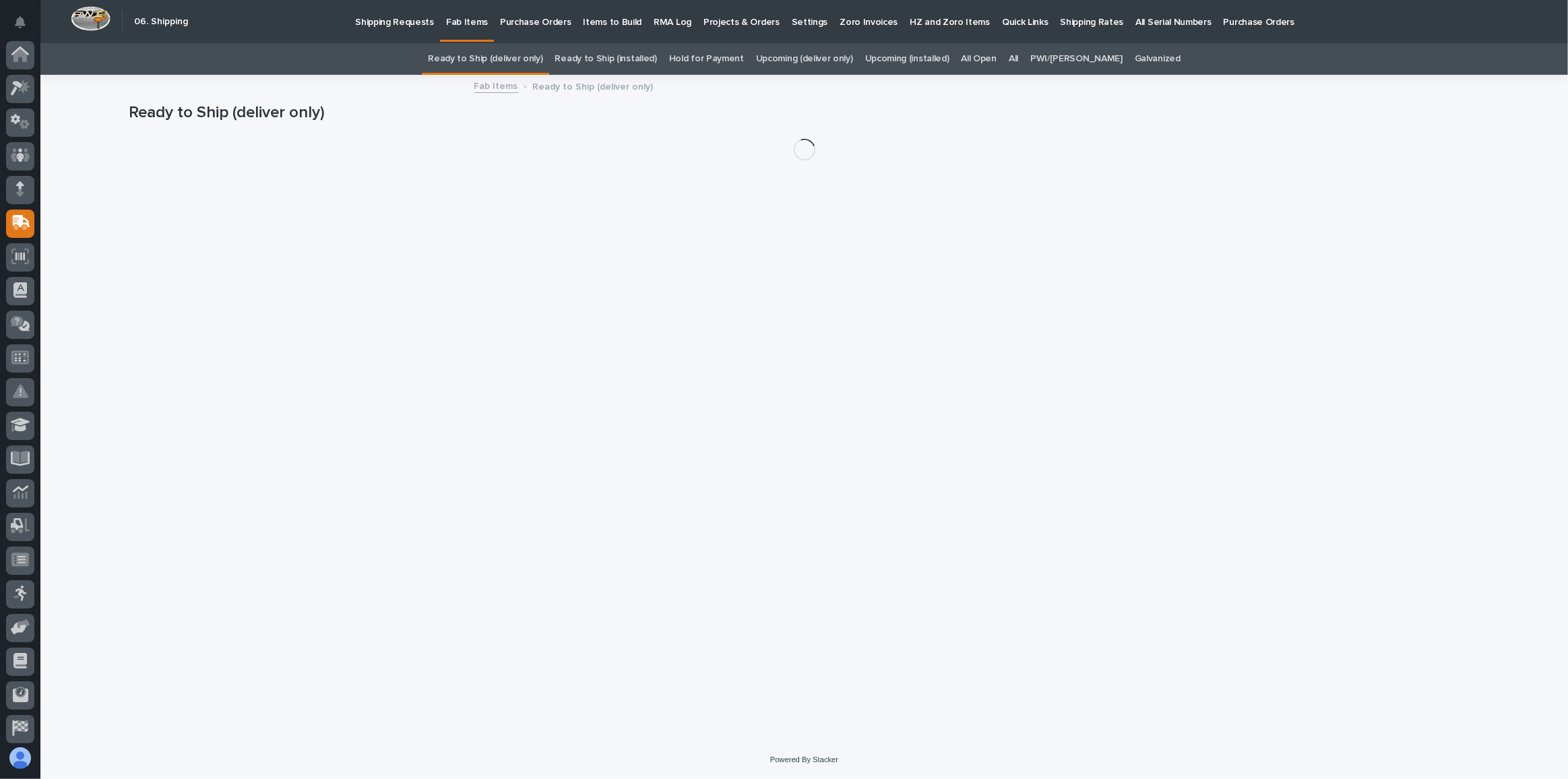
scroll to position [71, 0]
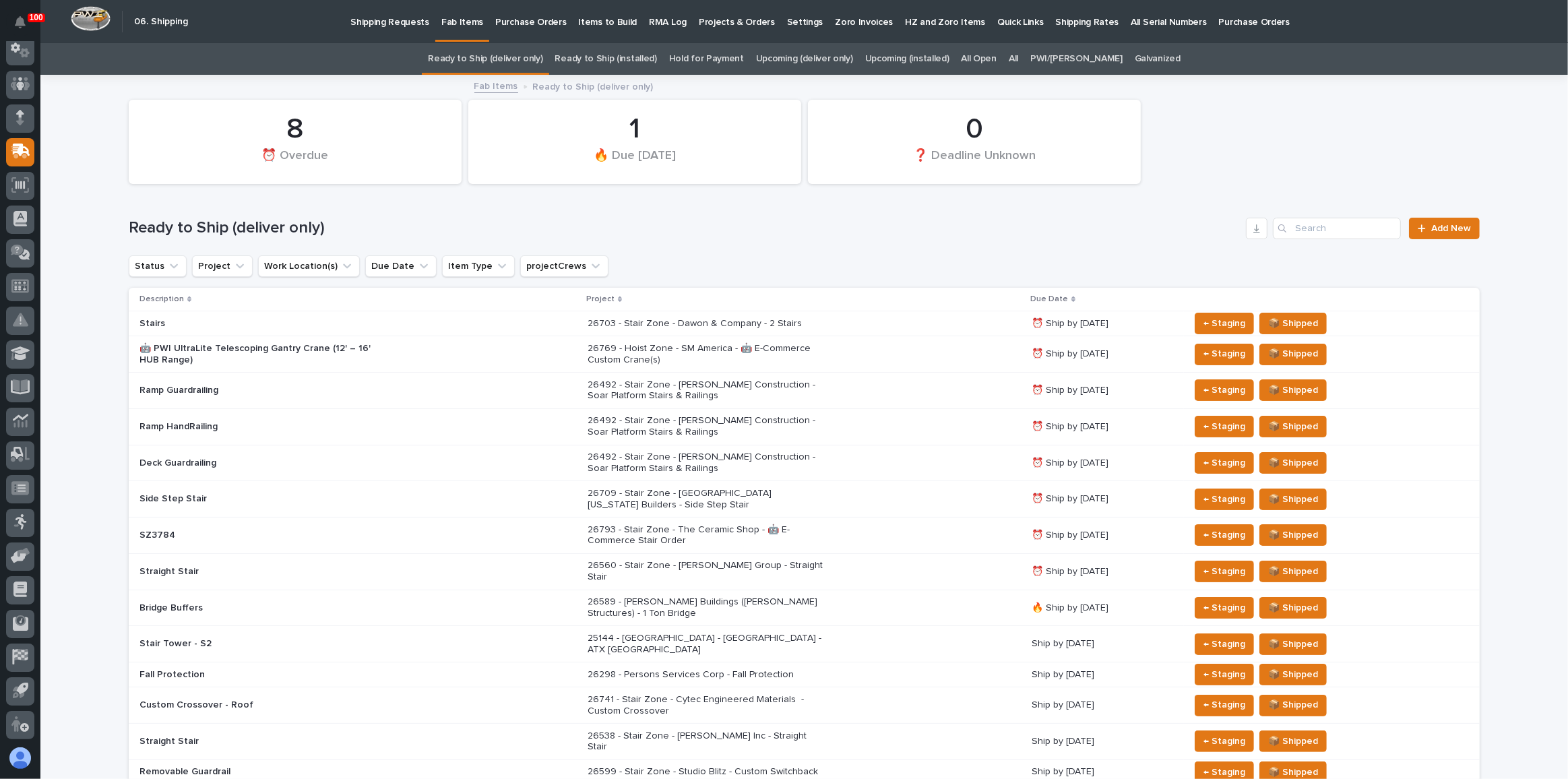
click at [387, 30] on link "Shipping Requests" at bounding box center [390, 21] width 91 height 42
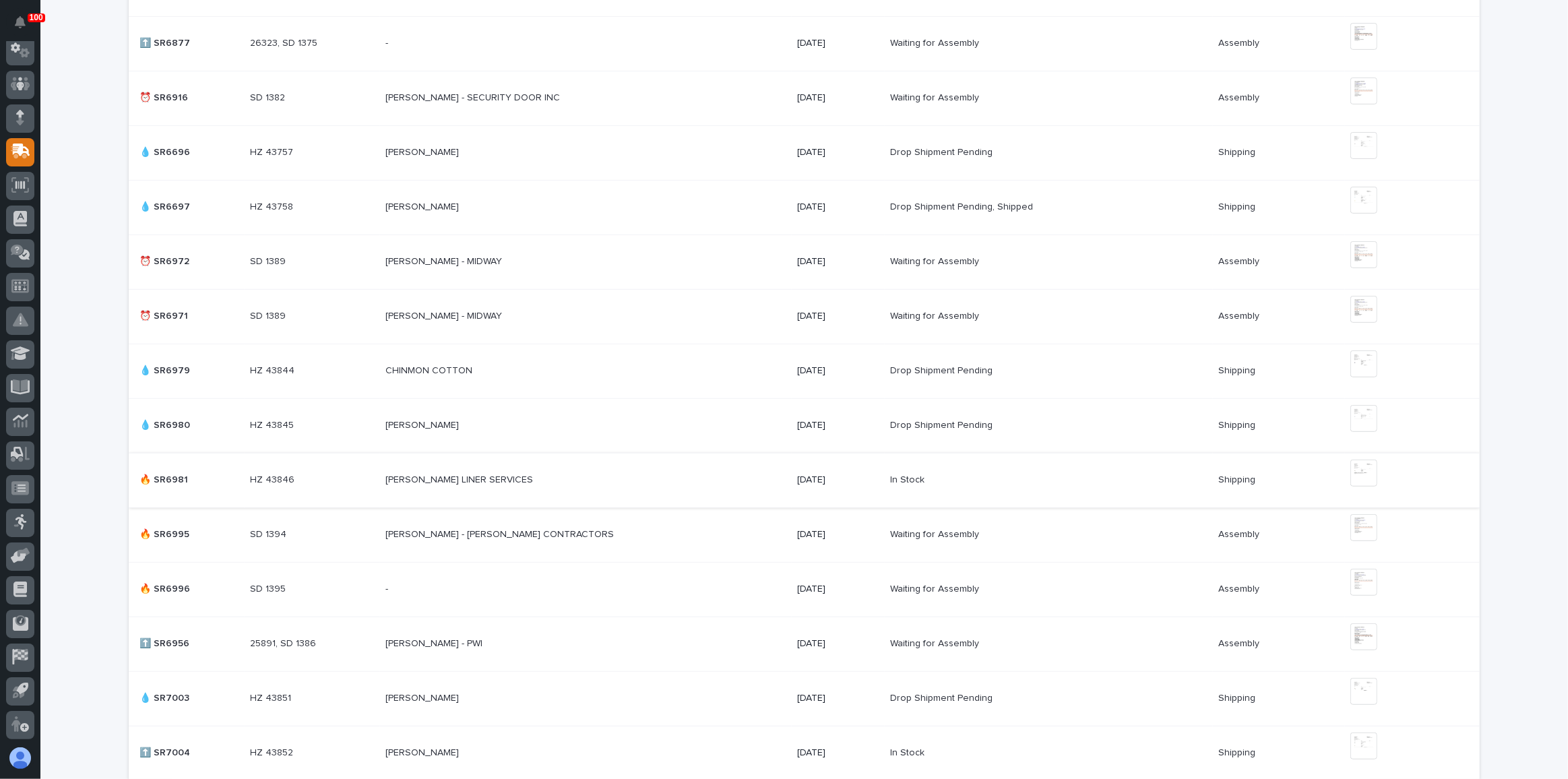
scroll to position [612, 0]
click at [646, 521] on div "[PERSON_NAME] - [PERSON_NAME] CONTRACTORS [PERSON_NAME] - [PERSON_NAME] CONTRAC…" at bounding box center [586, 532] width 401 height 22
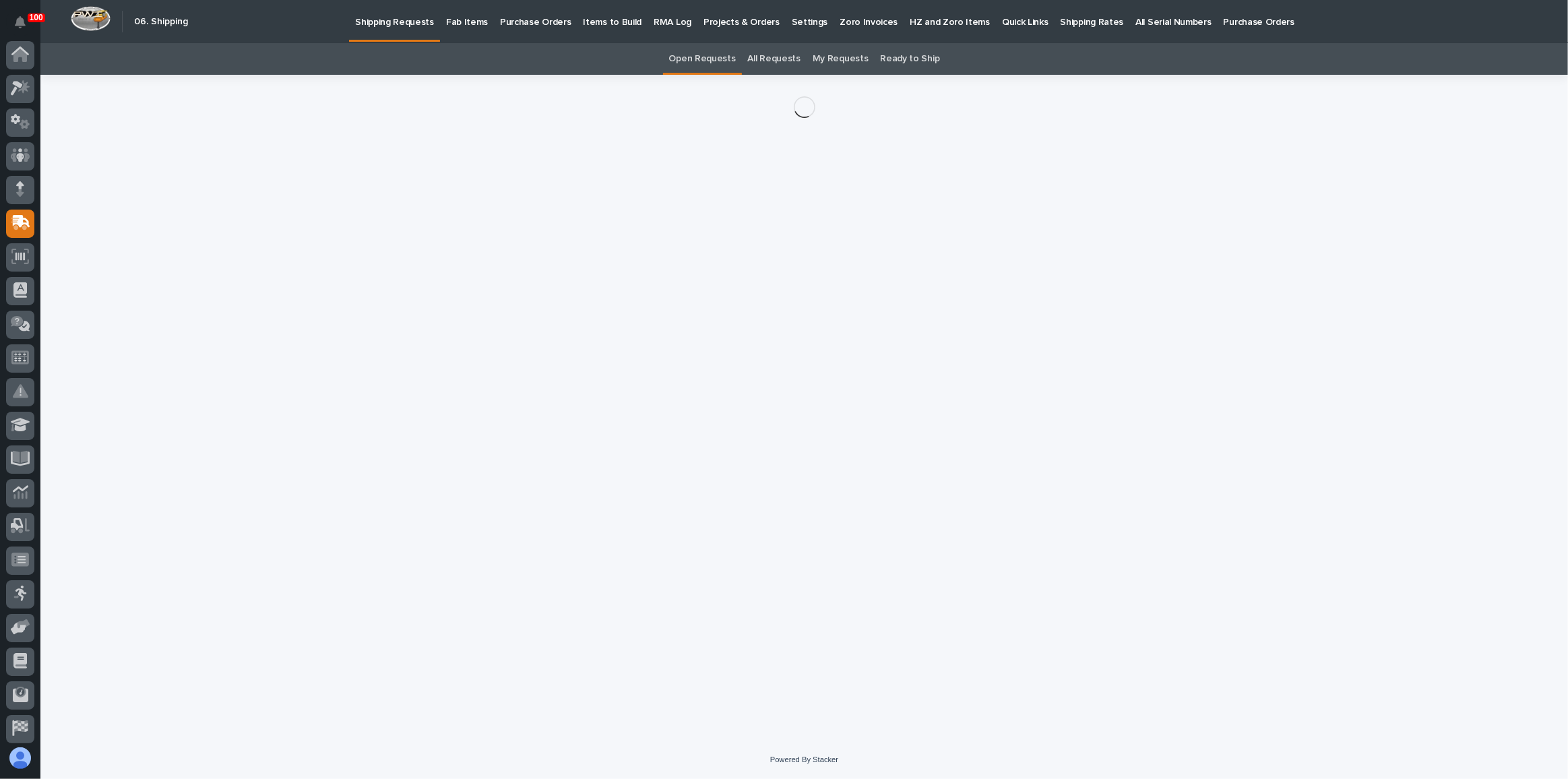
scroll to position [71, 0]
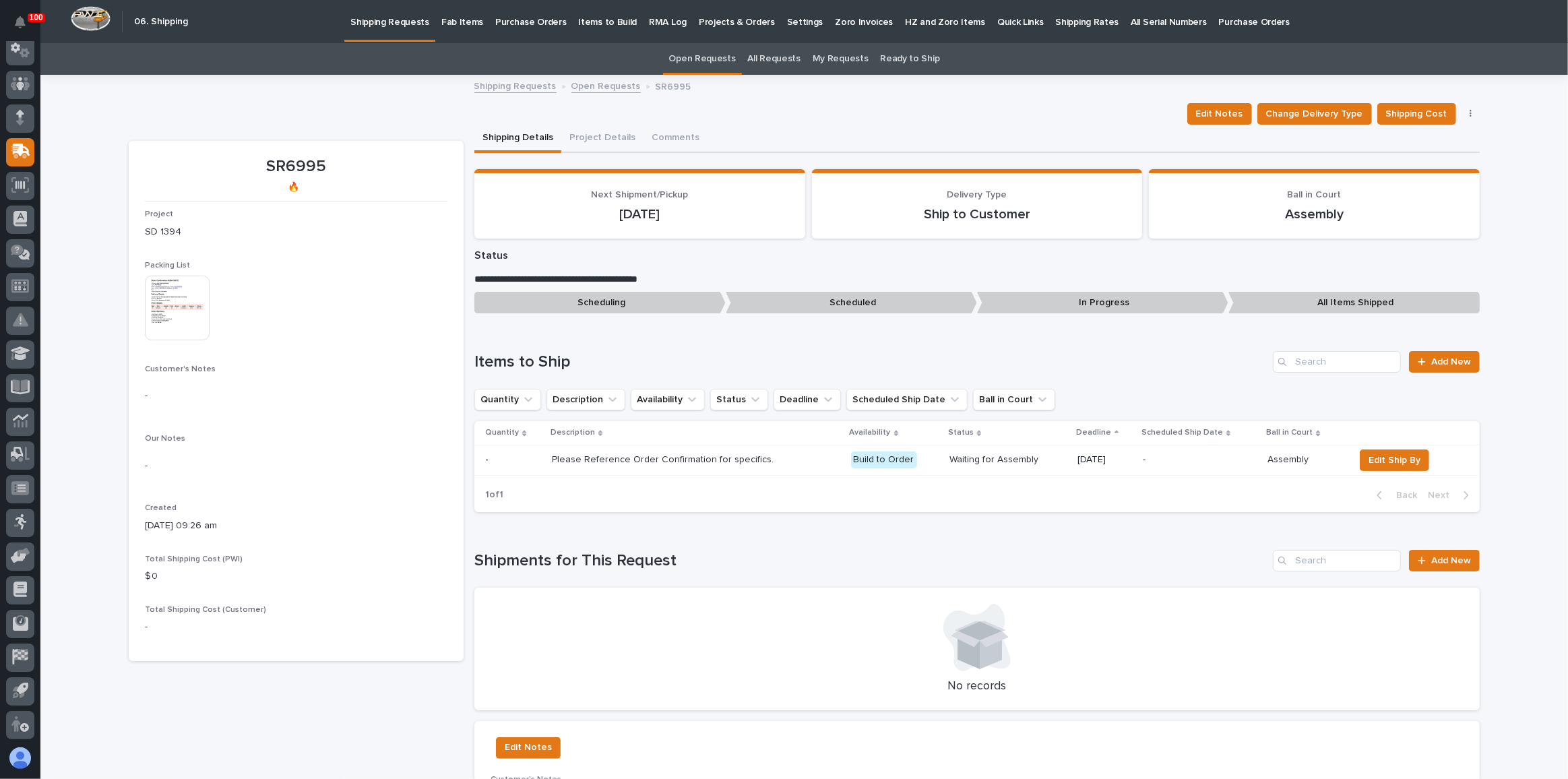
click at [167, 307] on img at bounding box center [177, 308] width 65 height 65
